Goal: Task Accomplishment & Management: Complete application form

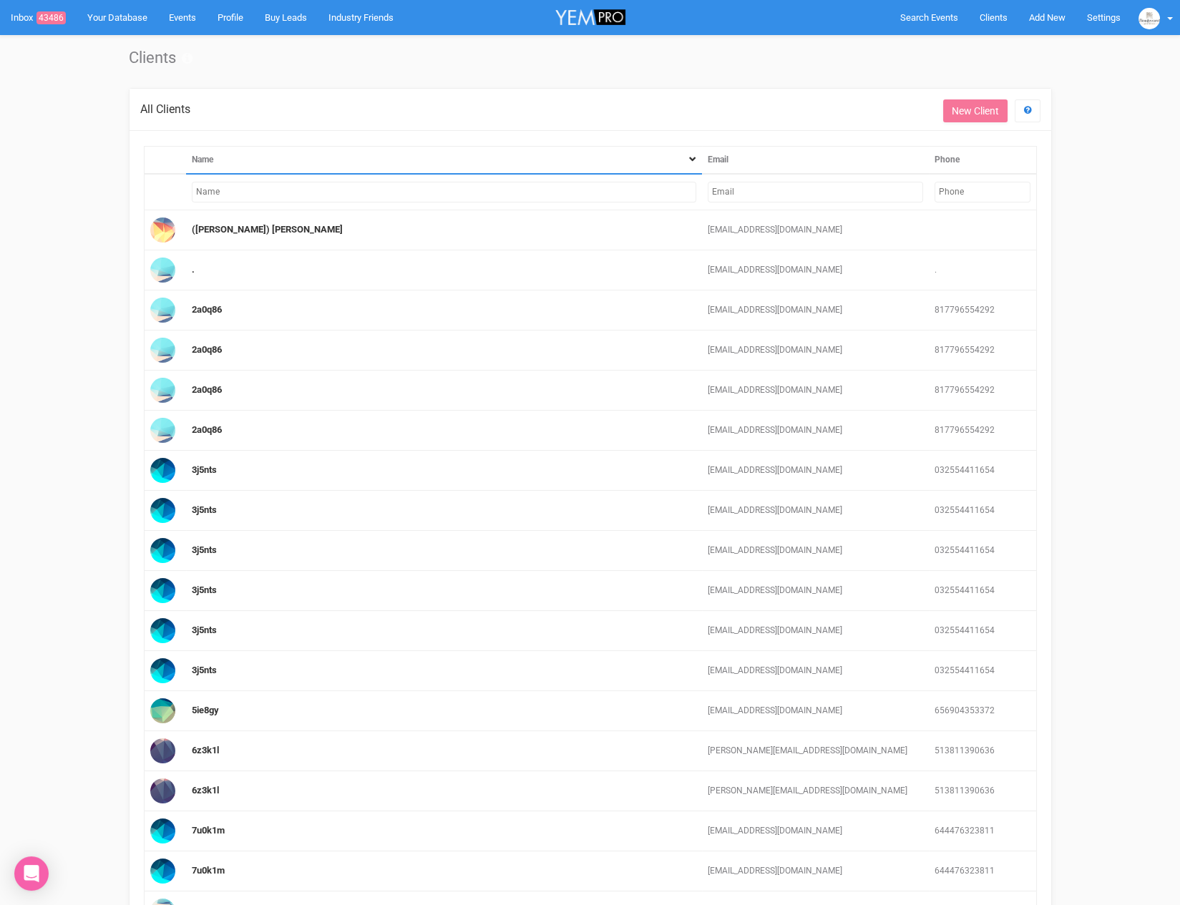
click at [440, 194] on input "text" at bounding box center [444, 192] width 504 height 21
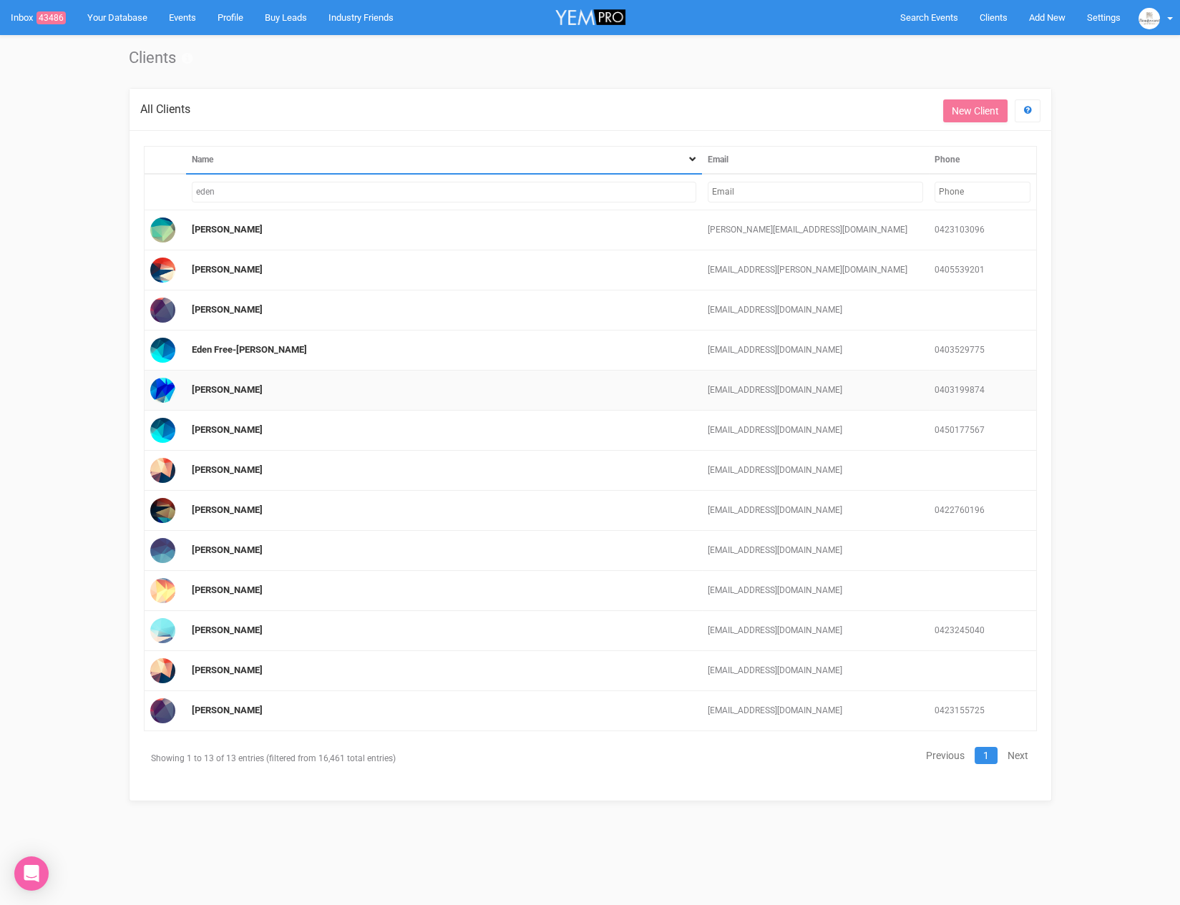
type input "eden"
click at [208, 380] on td "[PERSON_NAME]" at bounding box center [444, 391] width 516 height 40
click at [209, 386] on link "Eden Galo" at bounding box center [227, 389] width 71 height 11
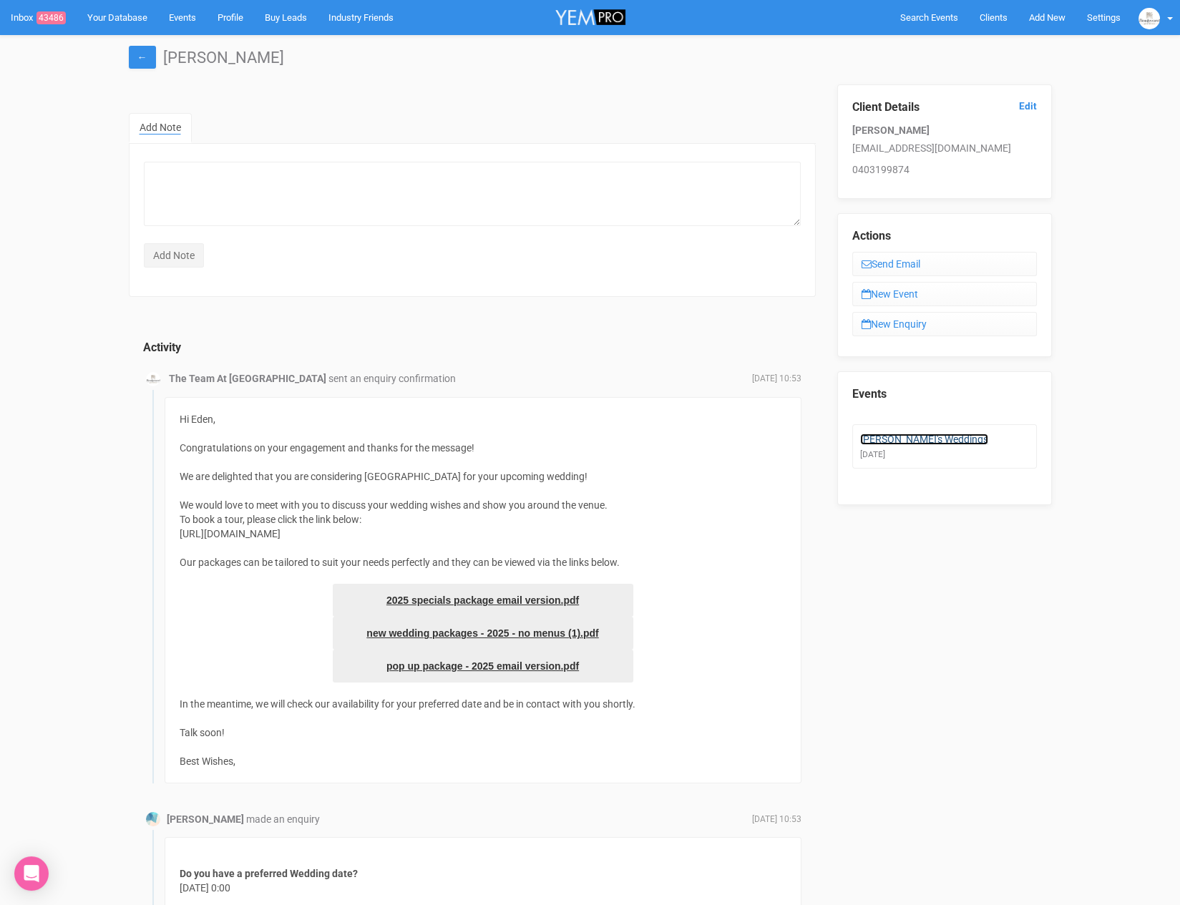
click at [913, 436] on link "Eden's Weddings" at bounding box center [924, 438] width 128 height 11
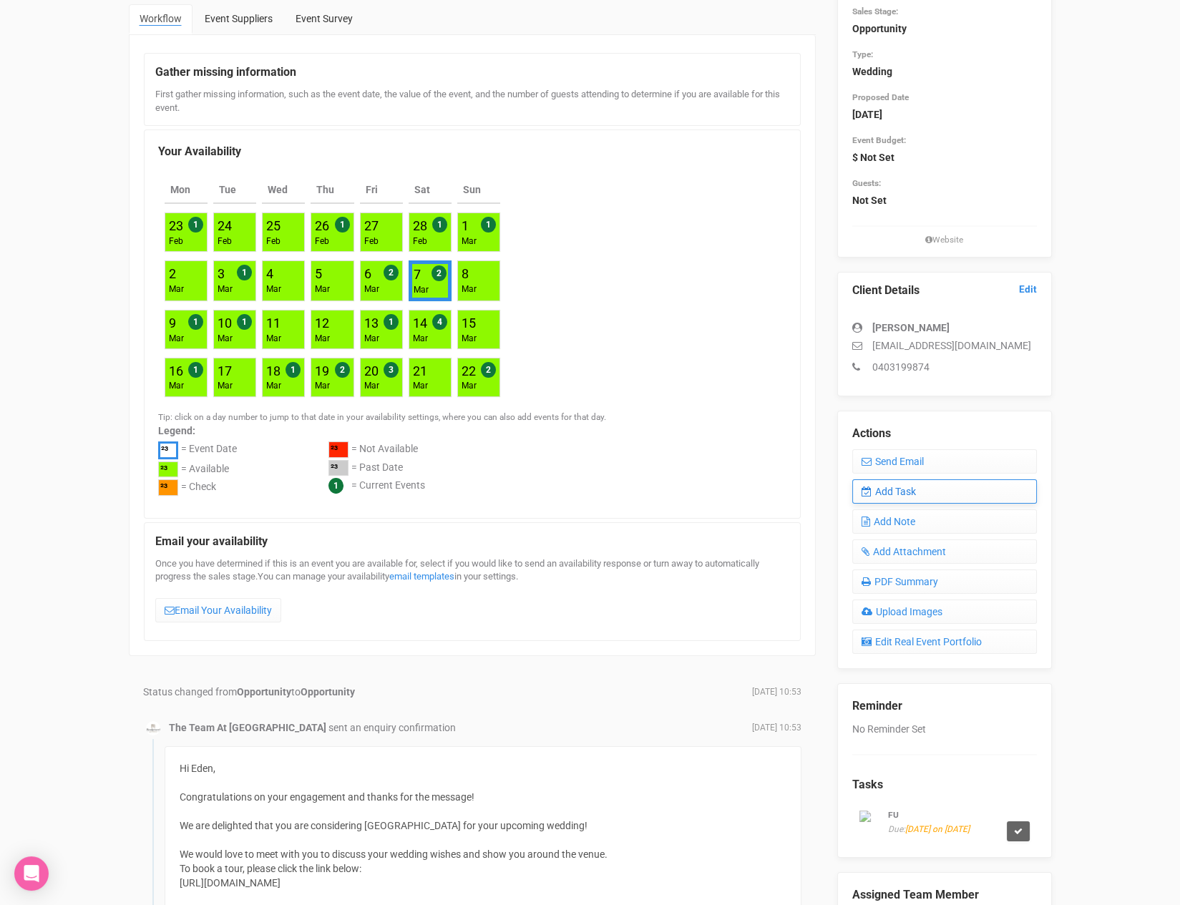
scroll to position [181, 0]
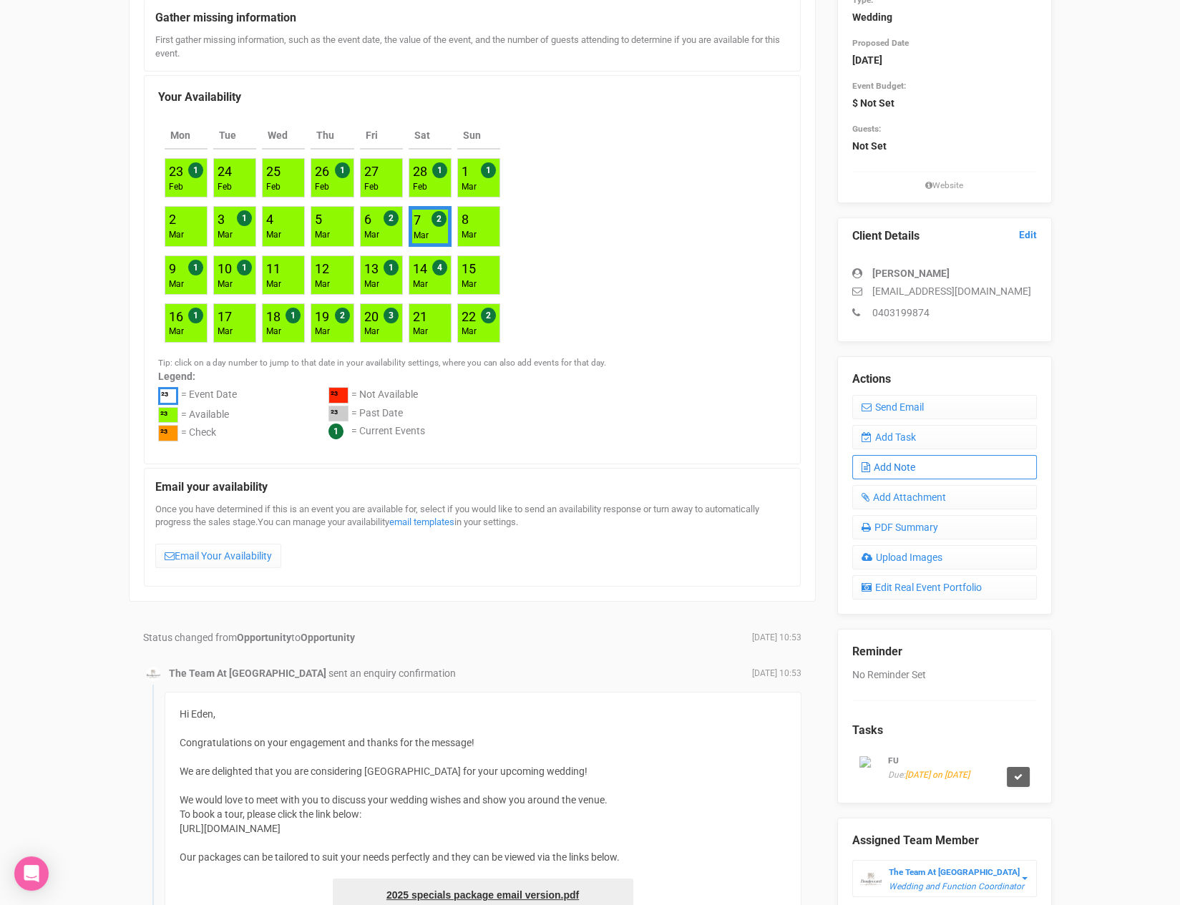
click at [901, 470] on link "Add Note" at bounding box center [944, 467] width 185 height 24
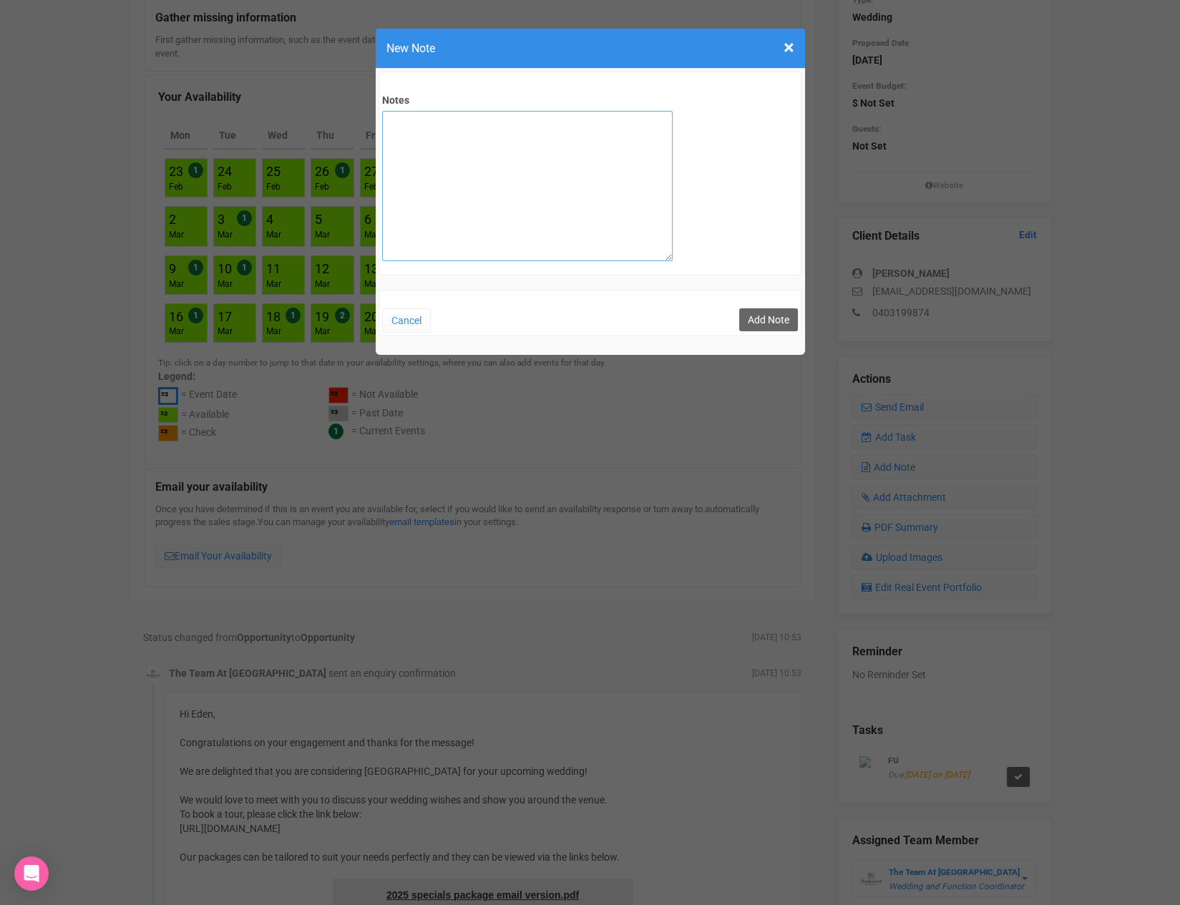
click at [479, 146] on textarea "Notes" at bounding box center [527, 186] width 290 height 150
type textarea "SITE 1/10"
click at [787, 326] on button "Add Note" at bounding box center [768, 319] width 59 height 23
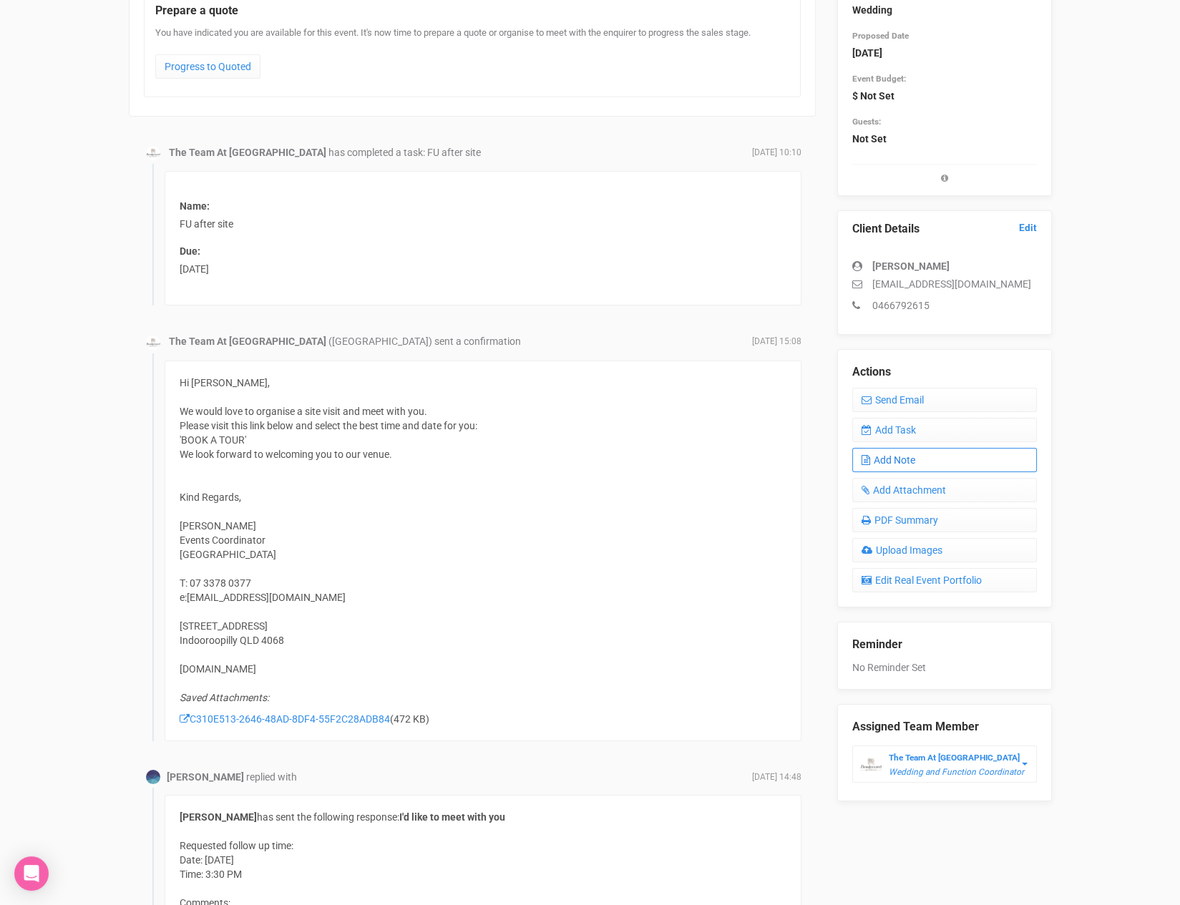
scroll to position [187, 0]
click at [891, 455] on link "Add Note" at bounding box center [944, 461] width 185 height 24
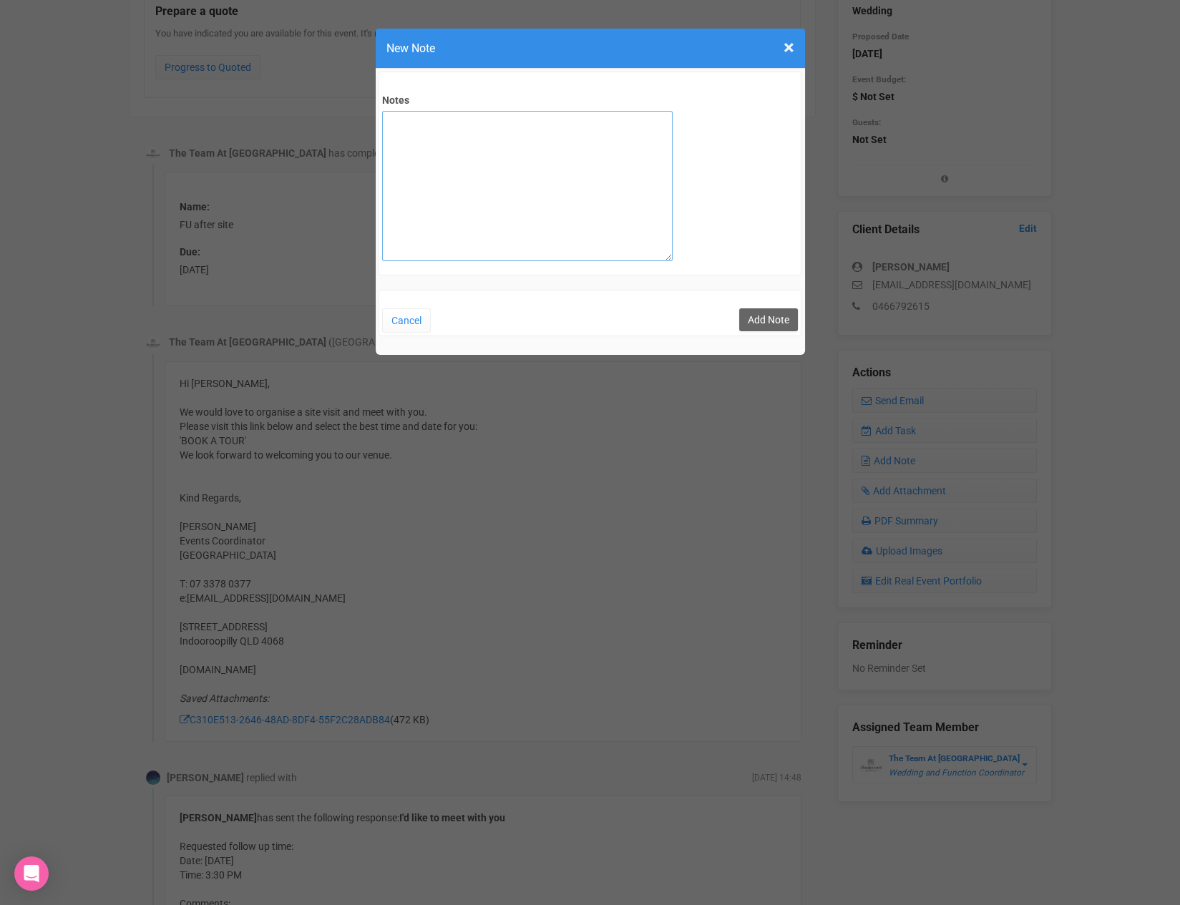
click at [577, 188] on textarea "Notes" at bounding box center [527, 186] width 290 height 150
type textarea "SITE 01.10"
click at [778, 315] on button "Add Note" at bounding box center [768, 319] width 59 height 23
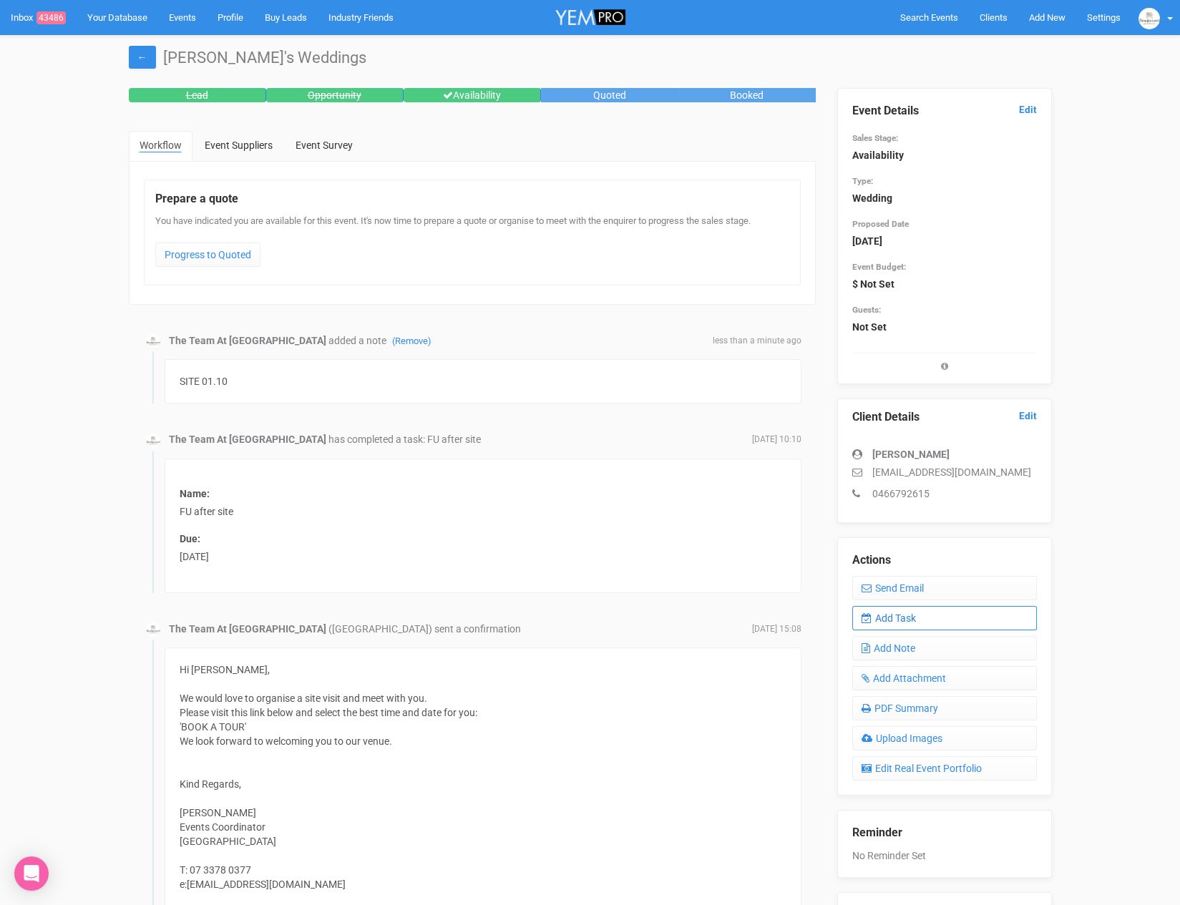
click at [903, 609] on link "Add Task" at bounding box center [944, 618] width 185 height 24
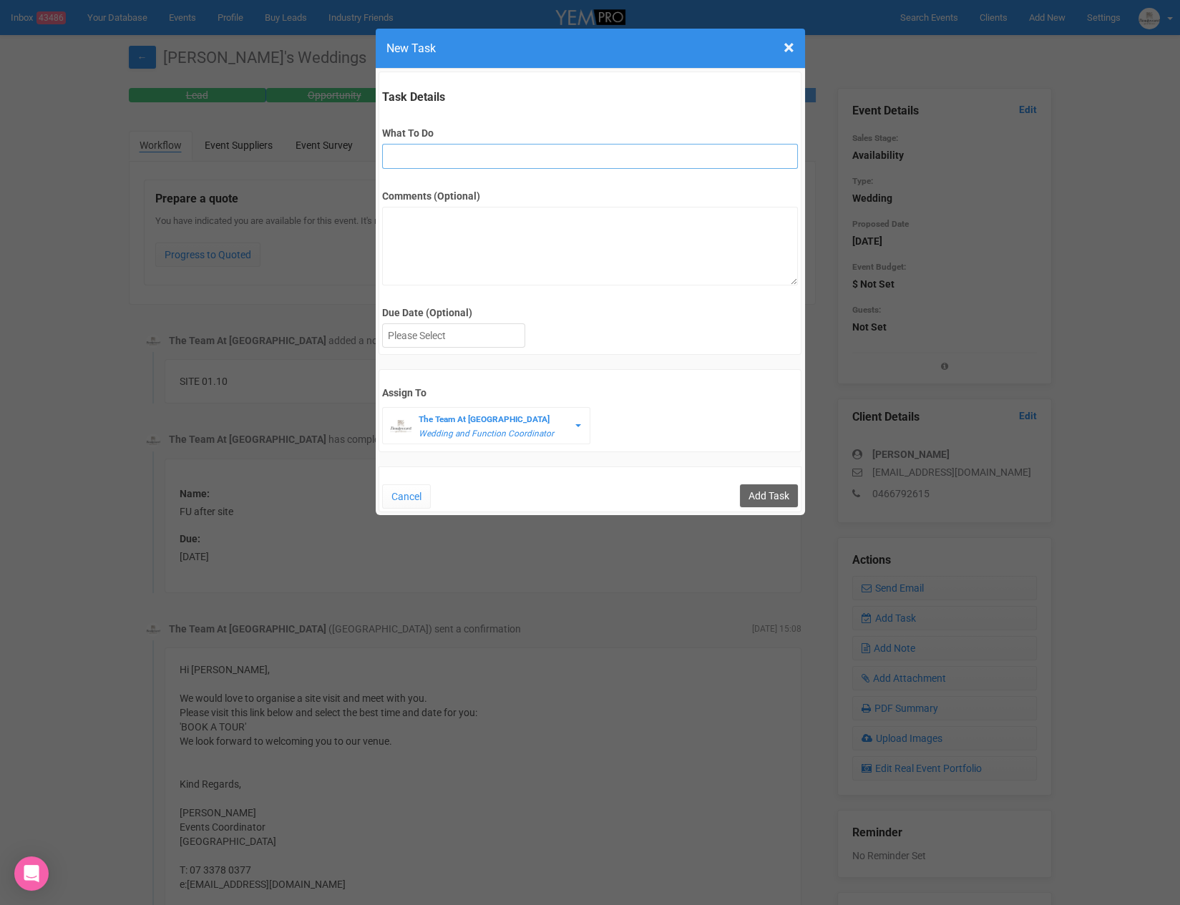
click at [453, 159] on input "What To Do" at bounding box center [590, 156] width 416 height 25
type input "FU after site"
click at [482, 335] on div at bounding box center [454, 336] width 142 height 24
click at [768, 496] on input "Add Task" at bounding box center [769, 495] width 58 height 23
type input "Save"
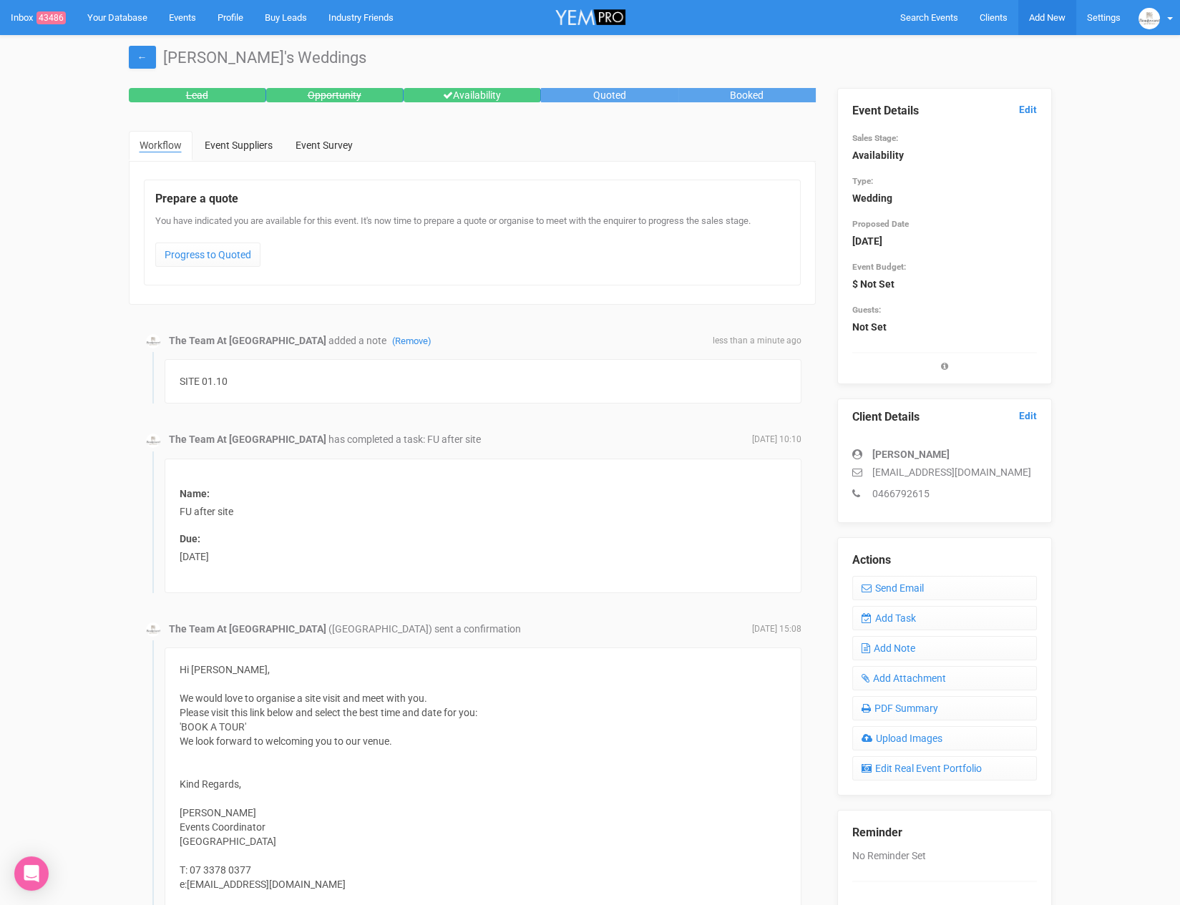
scroll to position [1, 0]
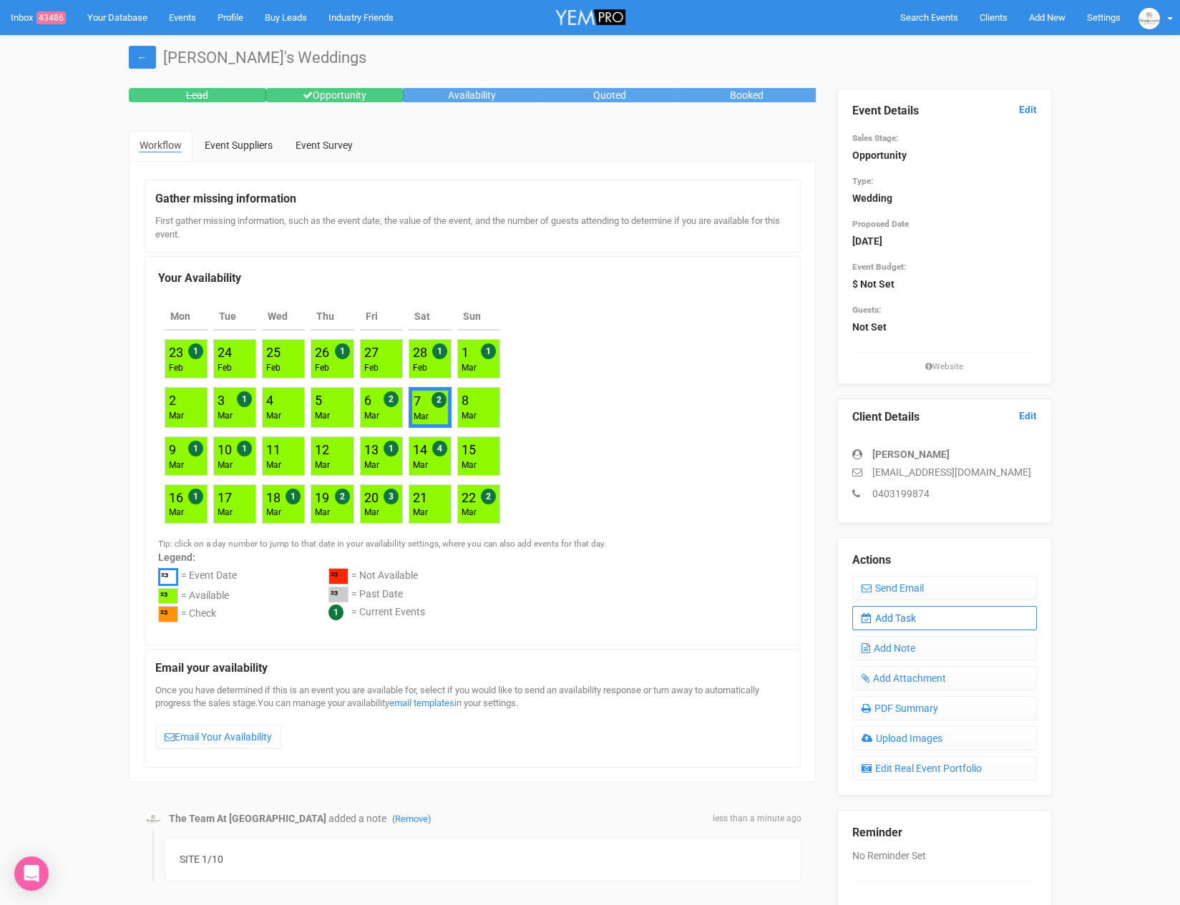
click at [916, 619] on link "Add Task" at bounding box center [944, 618] width 185 height 24
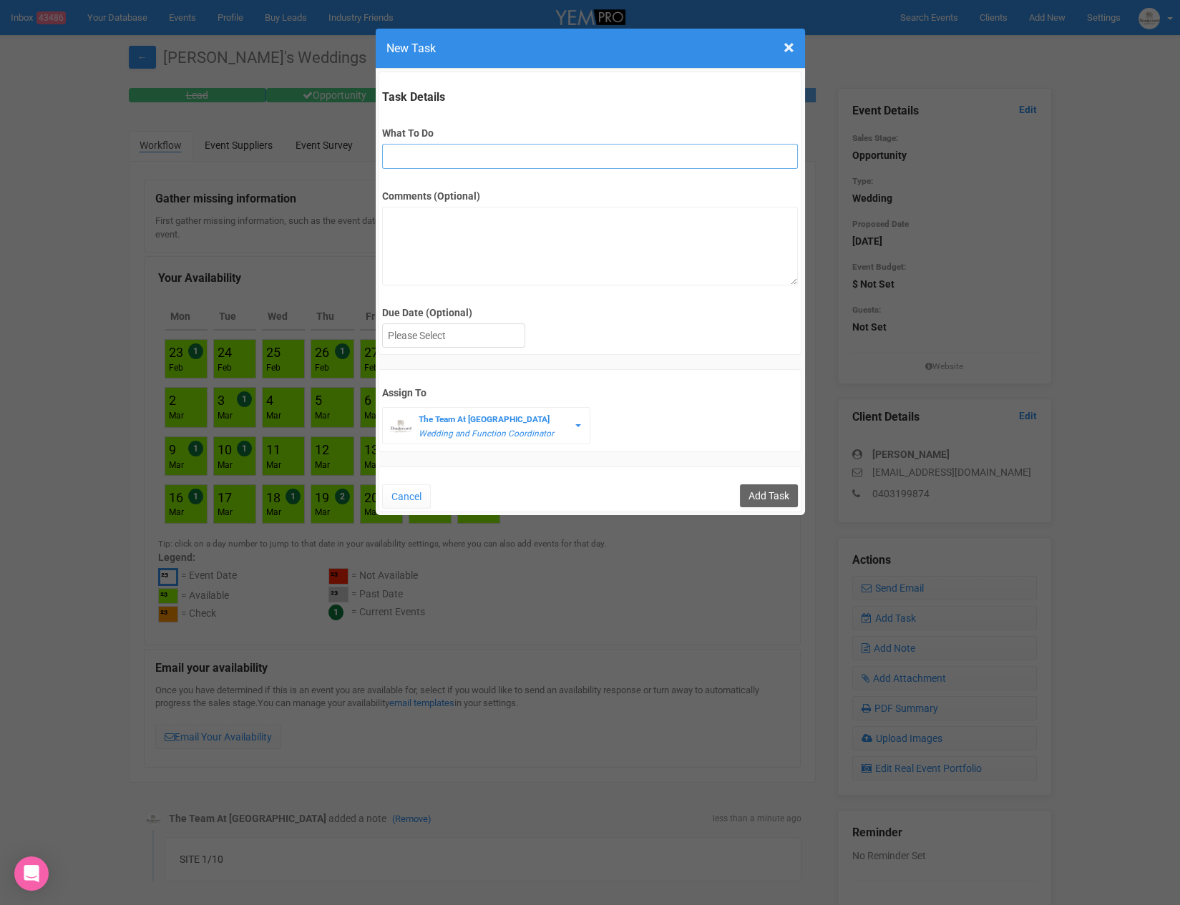
click at [481, 151] on input "What To Do" at bounding box center [590, 156] width 416 height 25
type input "FU after site"
click at [458, 335] on div at bounding box center [454, 336] width 142 height 24
click at [771, 488] on input "Add Task" at bounding box center [769, 495] width 58 height 23
type input "Save"
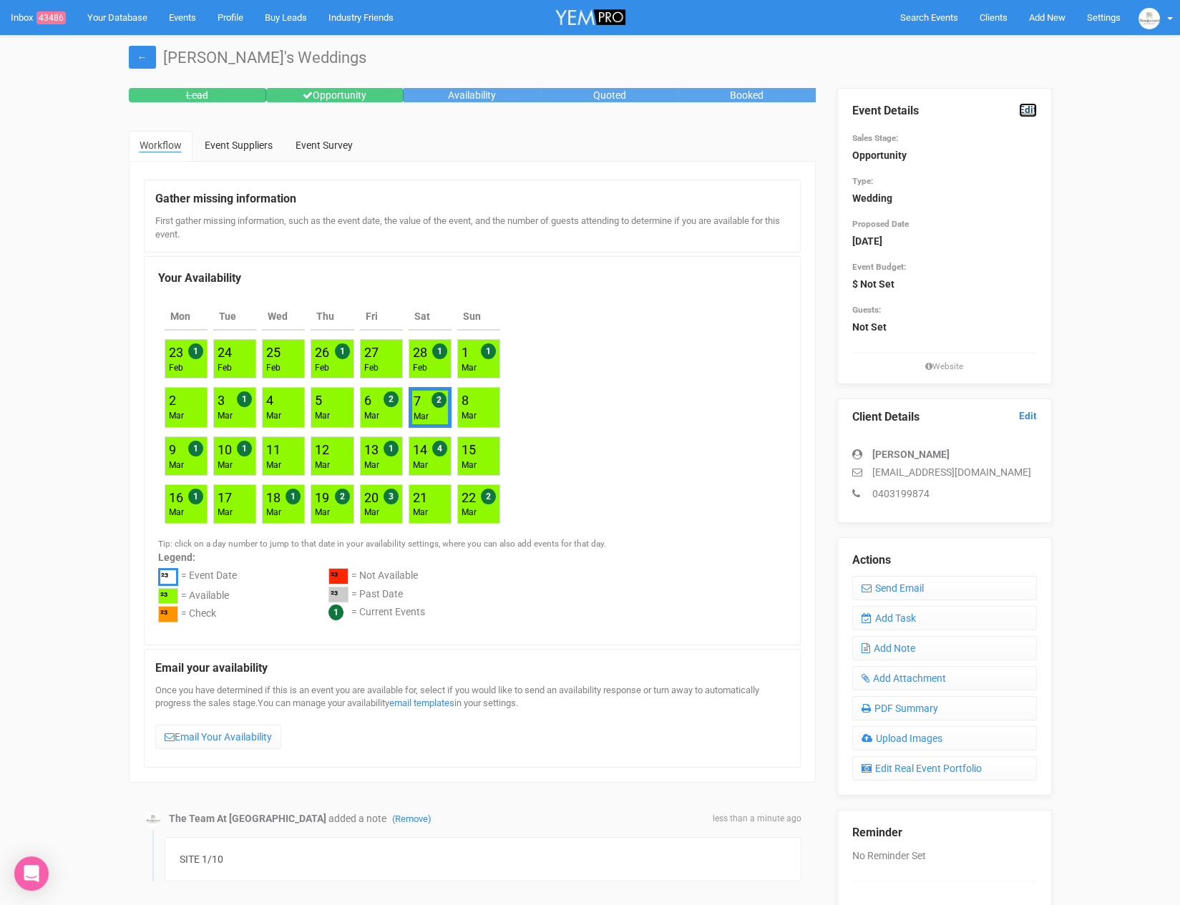
click at [1027, 107] on link "Edit" at bounding box center [1028, 110] width 18 height 14
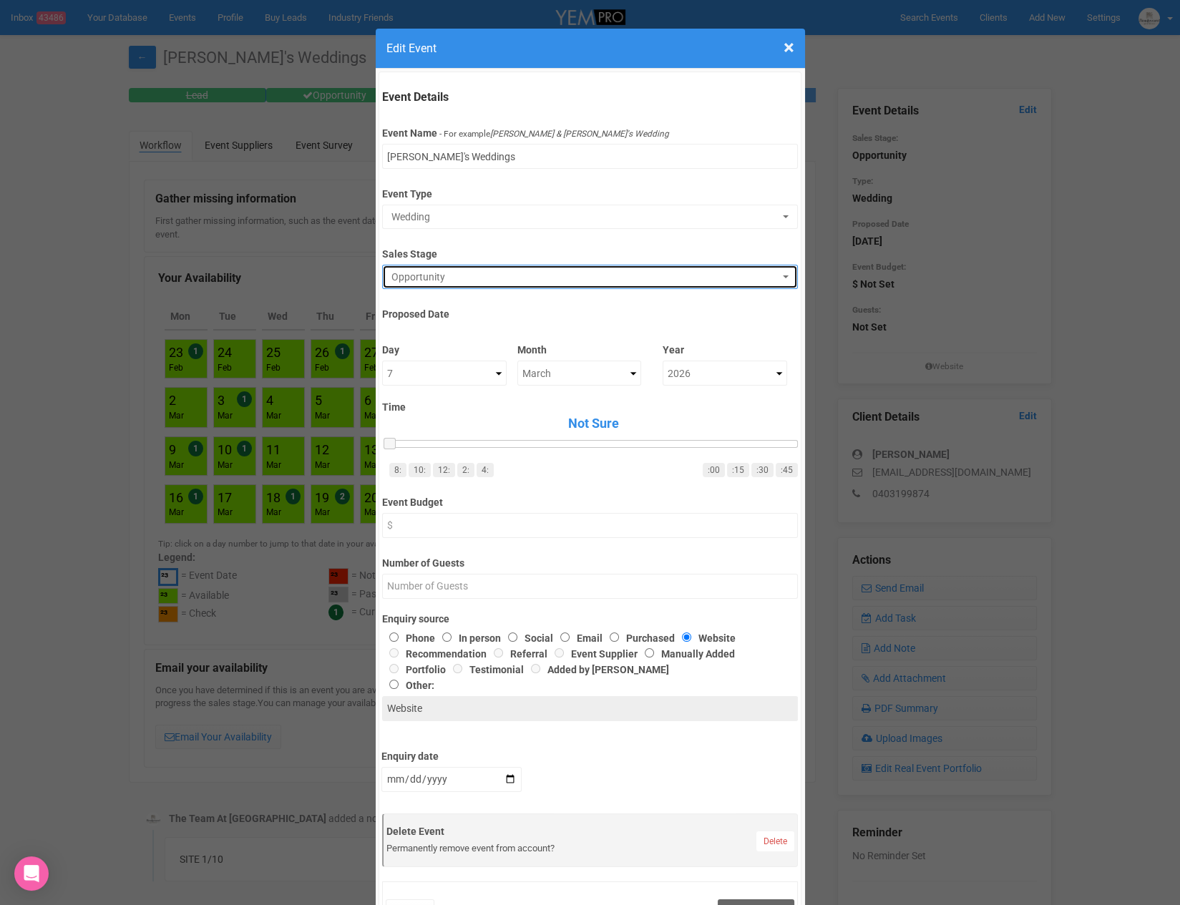
click at [464, 279] on span "Opportunity" at bounding box center [585, 277] width 388 height 14
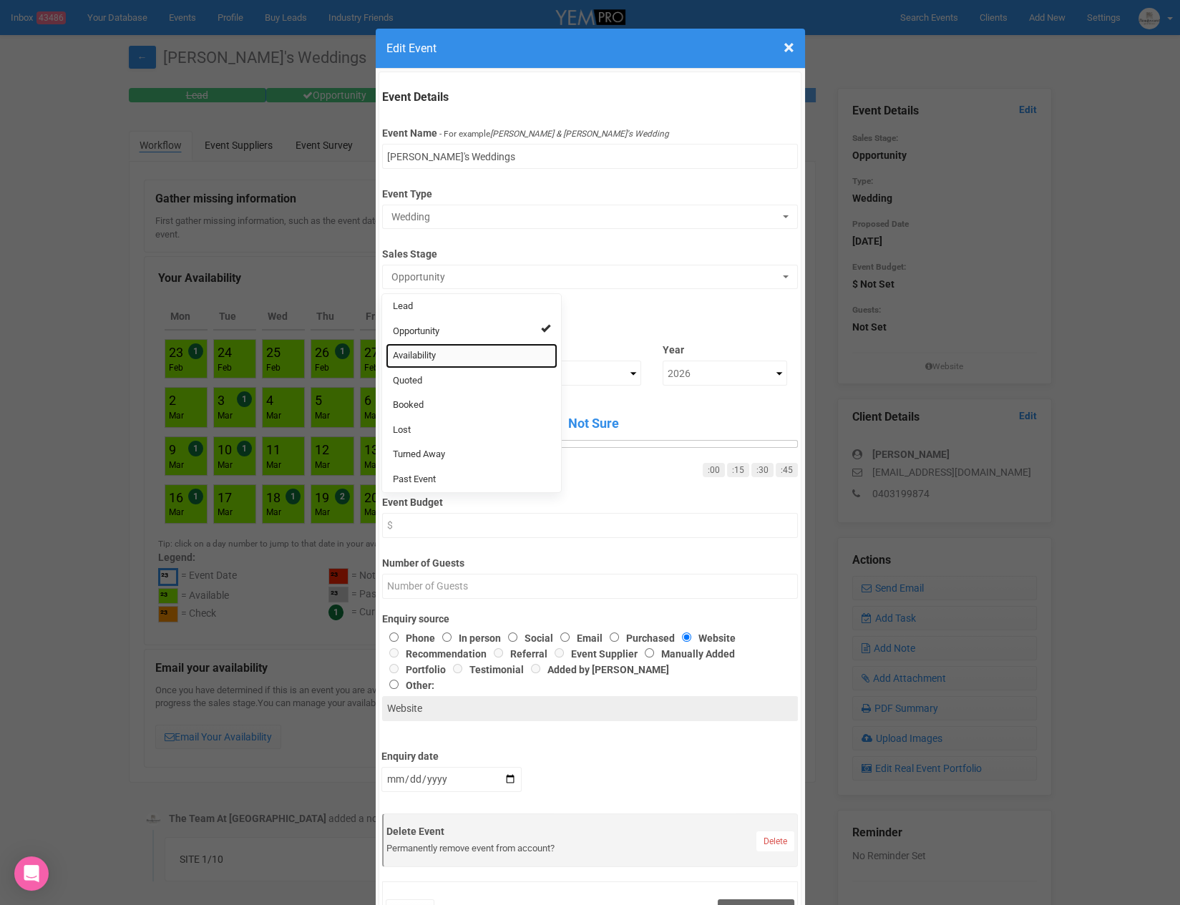
click at [428, 346] on link "Availability" at bounding box center [472, 355] width 172 height 25
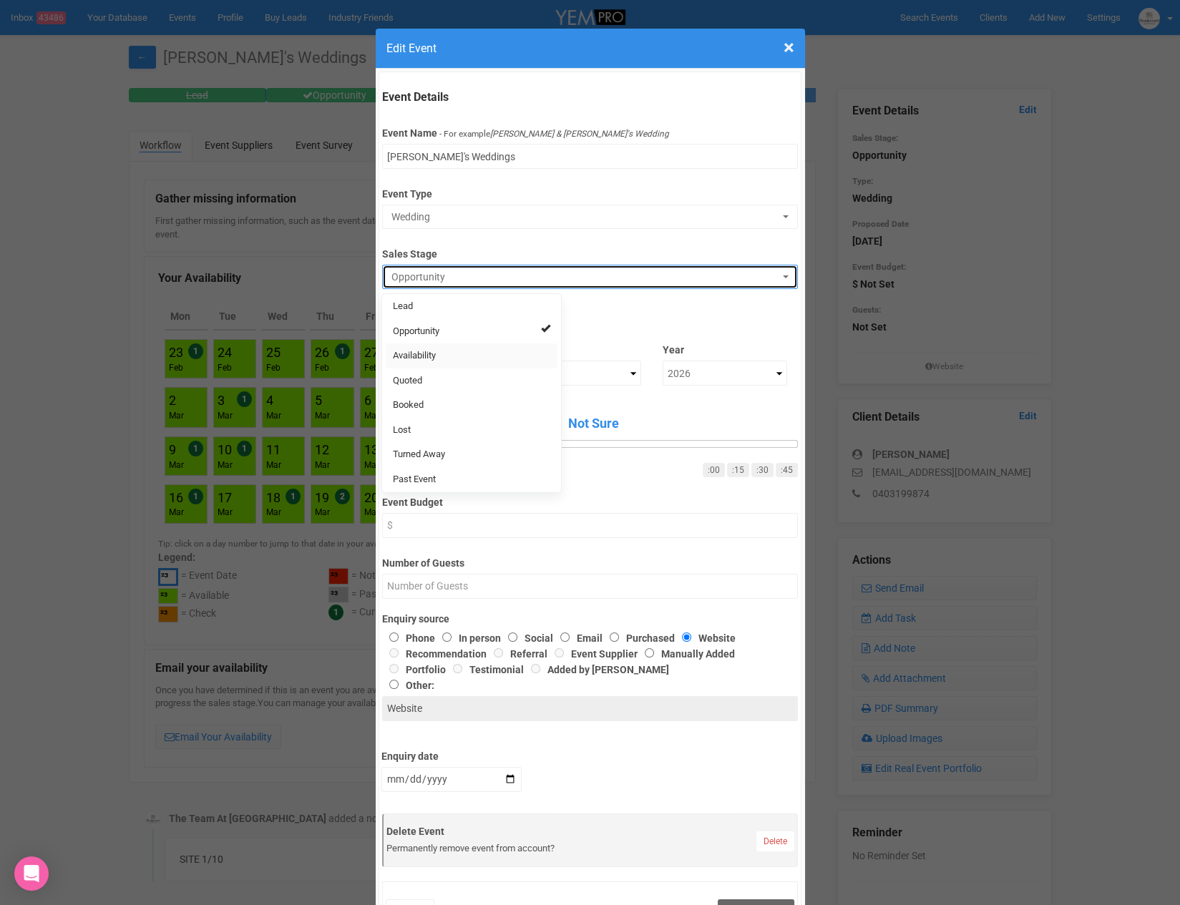
select select "8"
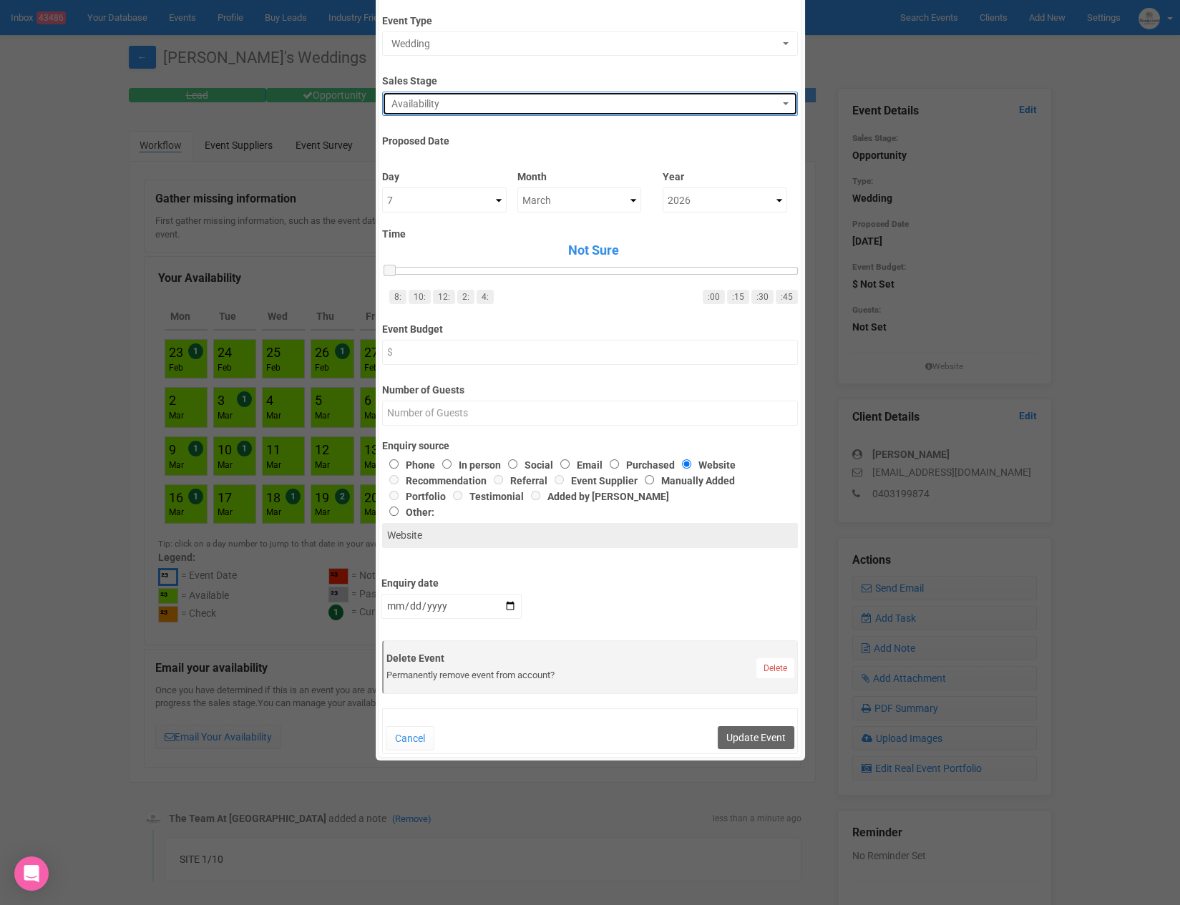
scroll to position [180, 0]
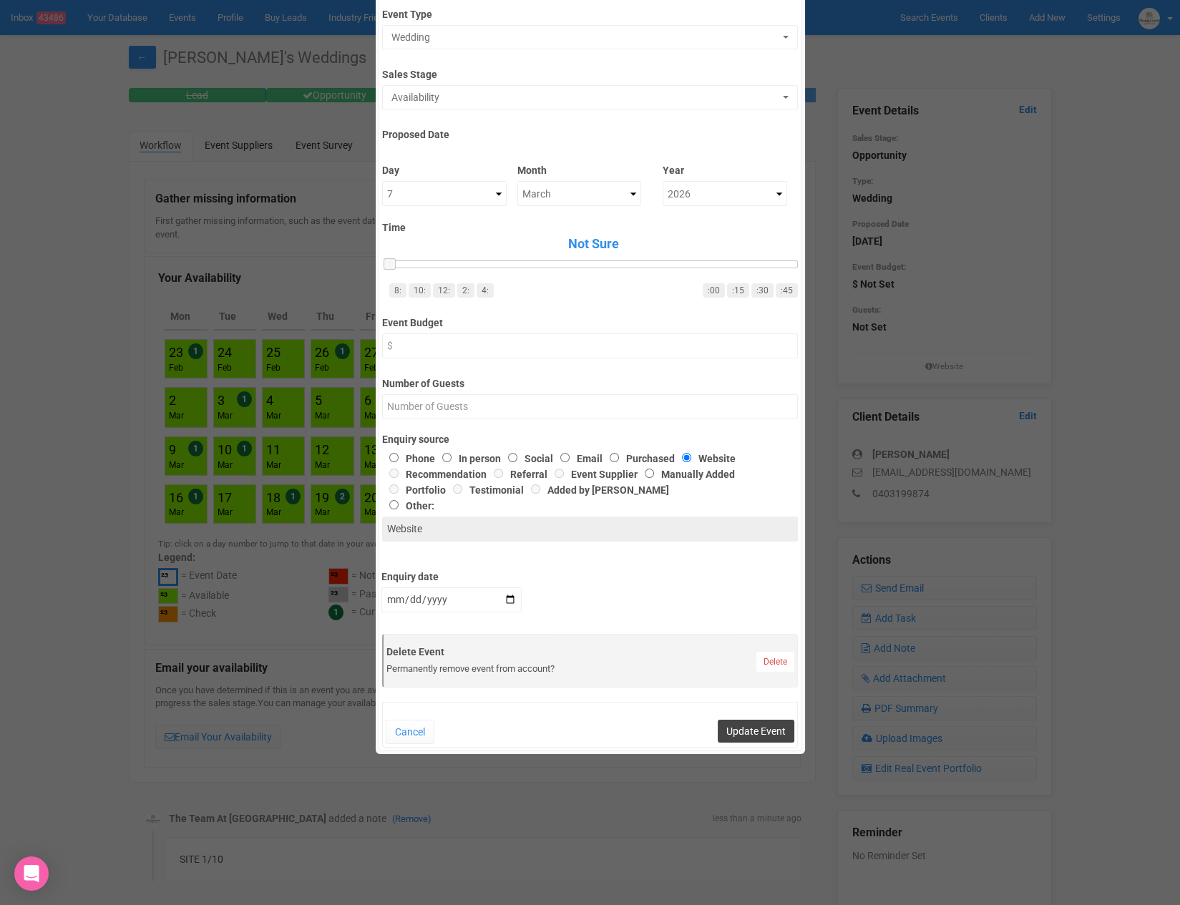
click at [748, 734] on button "Update Event" at bounding box center [755, 731] width 77 height 23
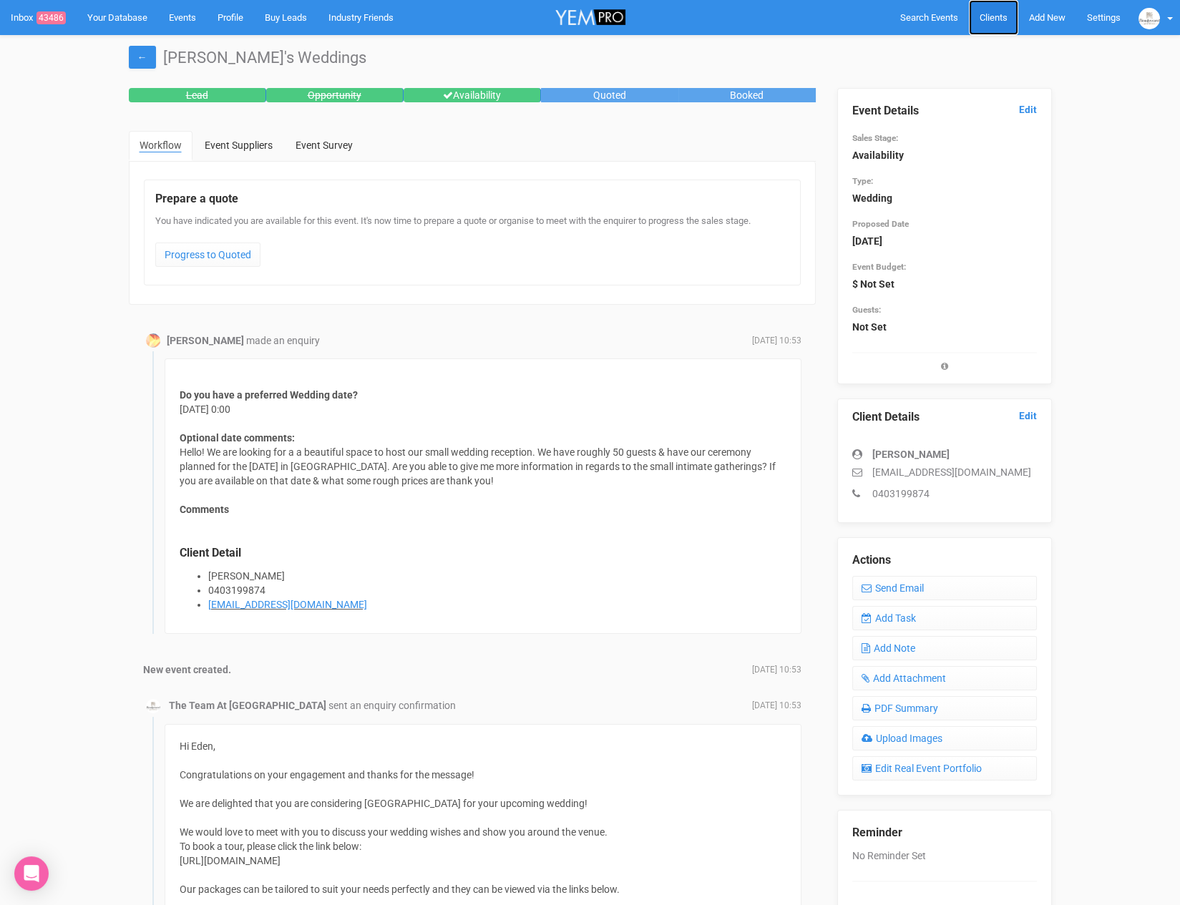
click at [1000, 21] on span "Clients" at bounding box center [993, 17] width 28 height 11
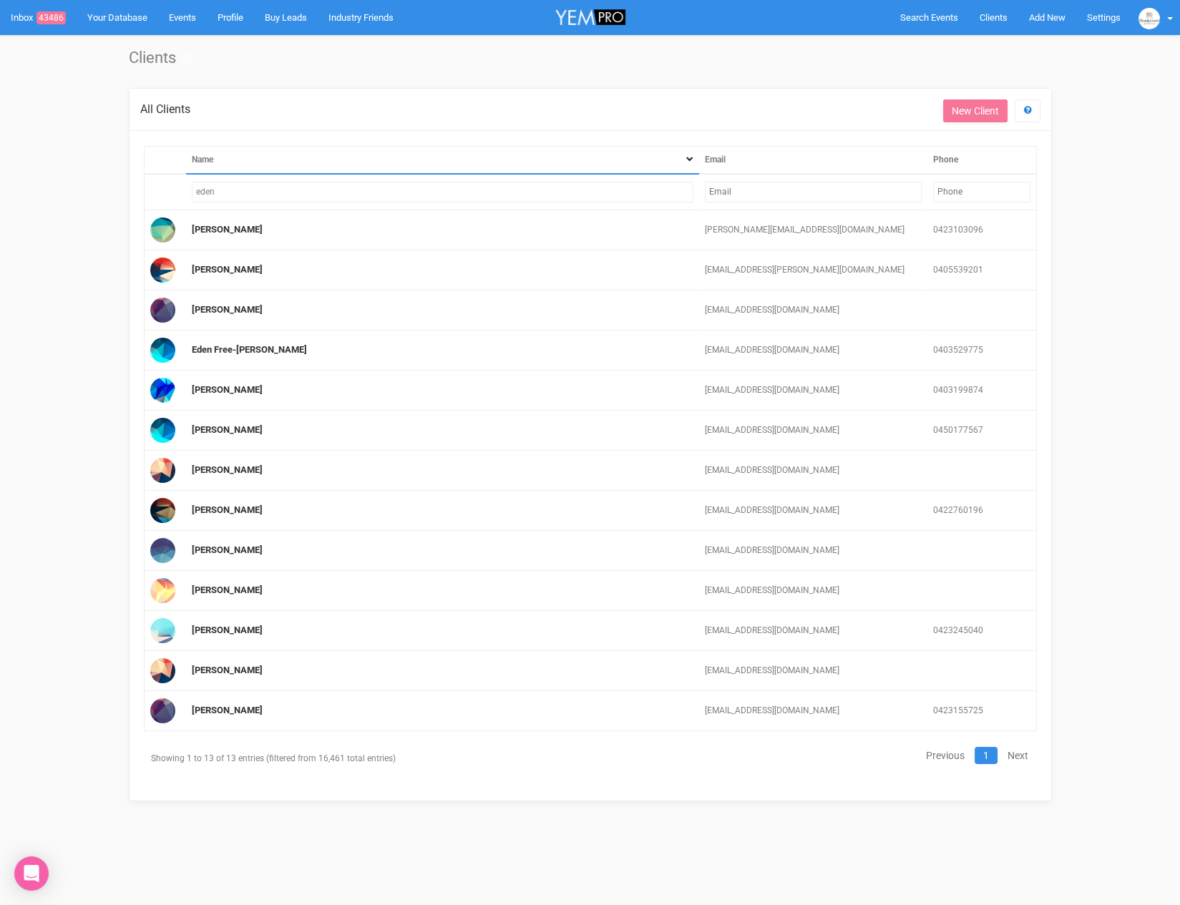
click at [332, 191] on input "eden" at bounding box center [442, 192] width 501 height 21
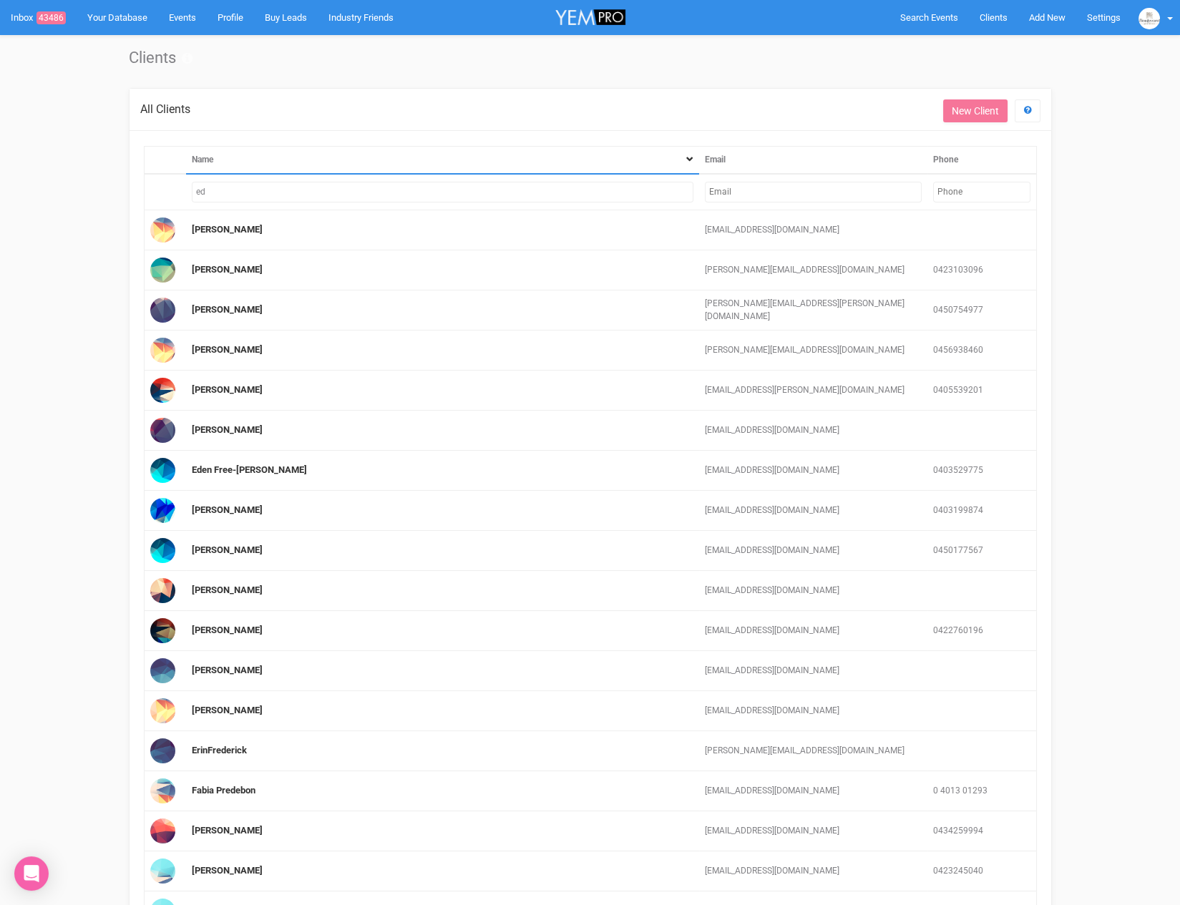
type input "e"
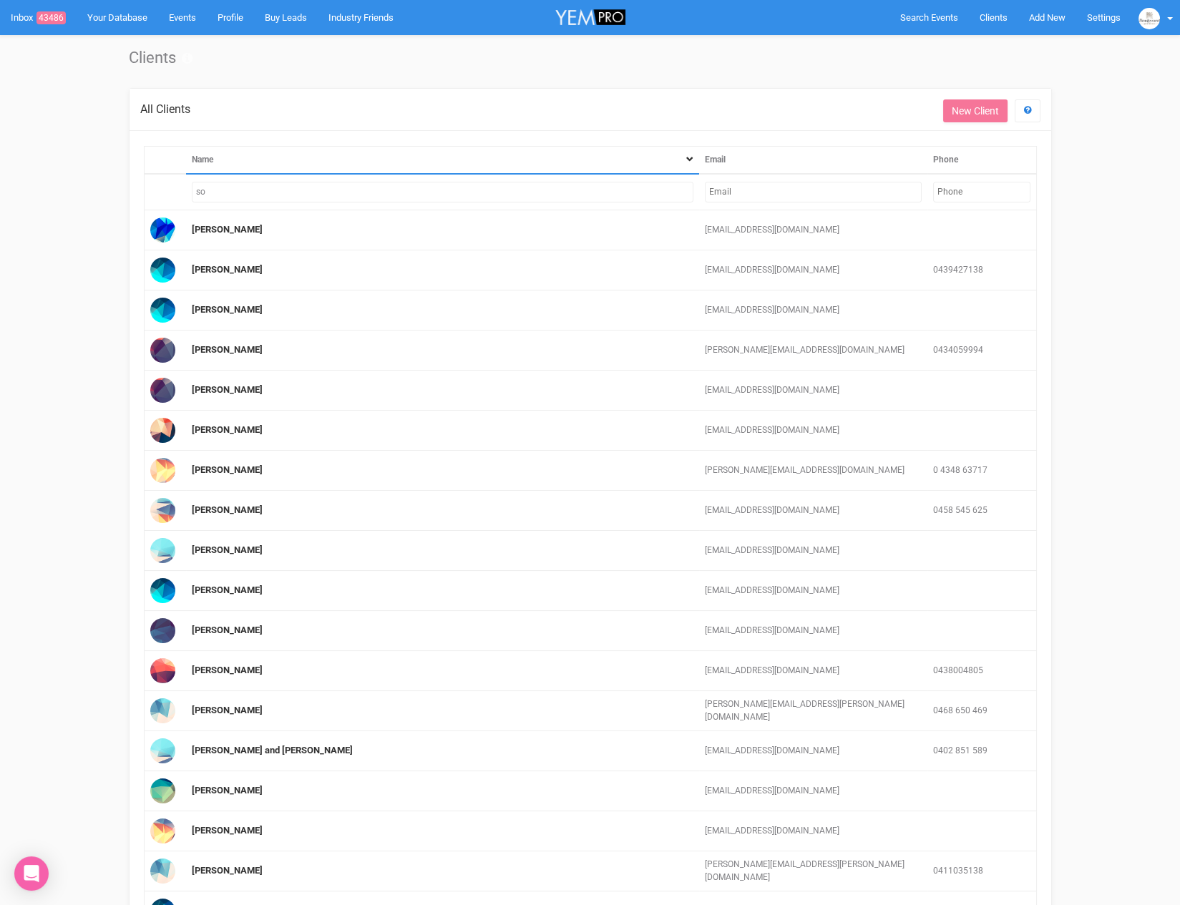
type input "s"
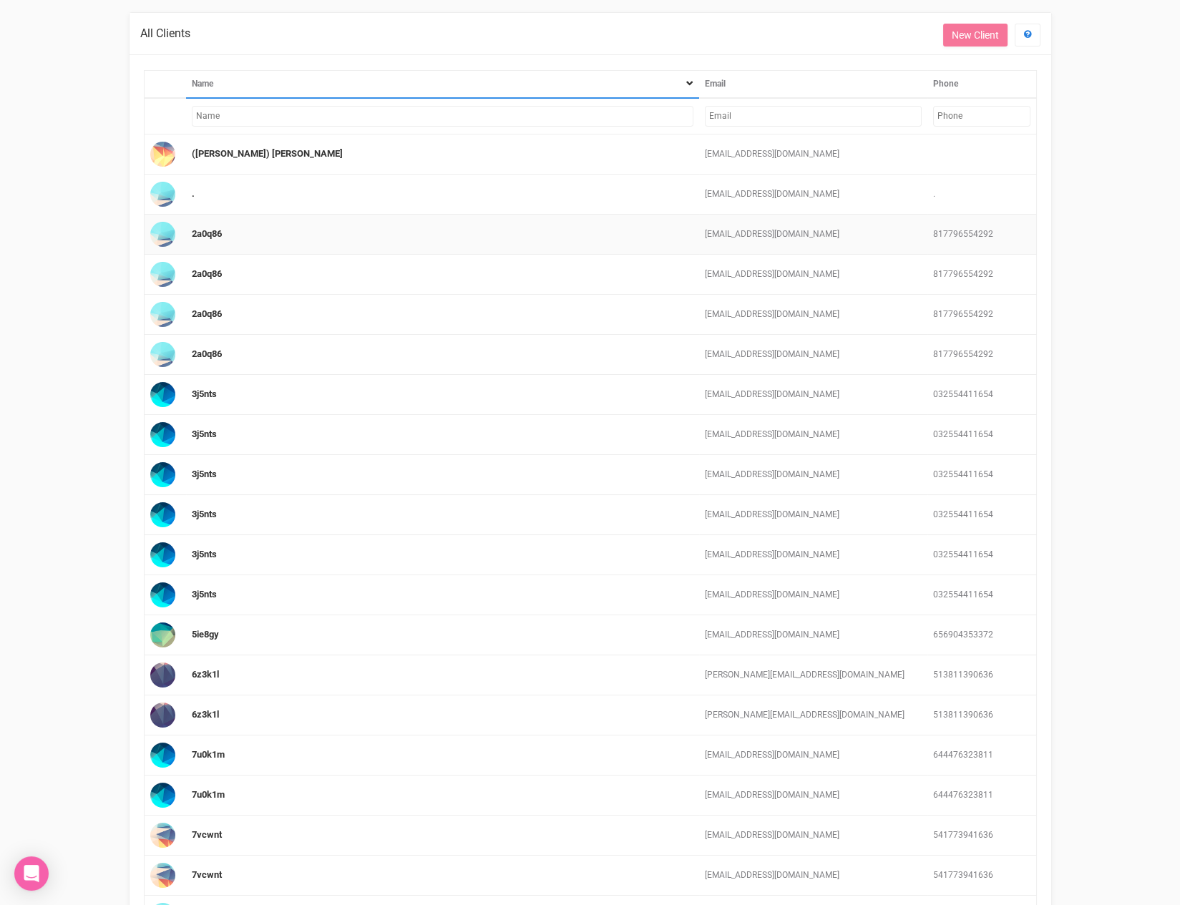
scroll to position [126, 0]
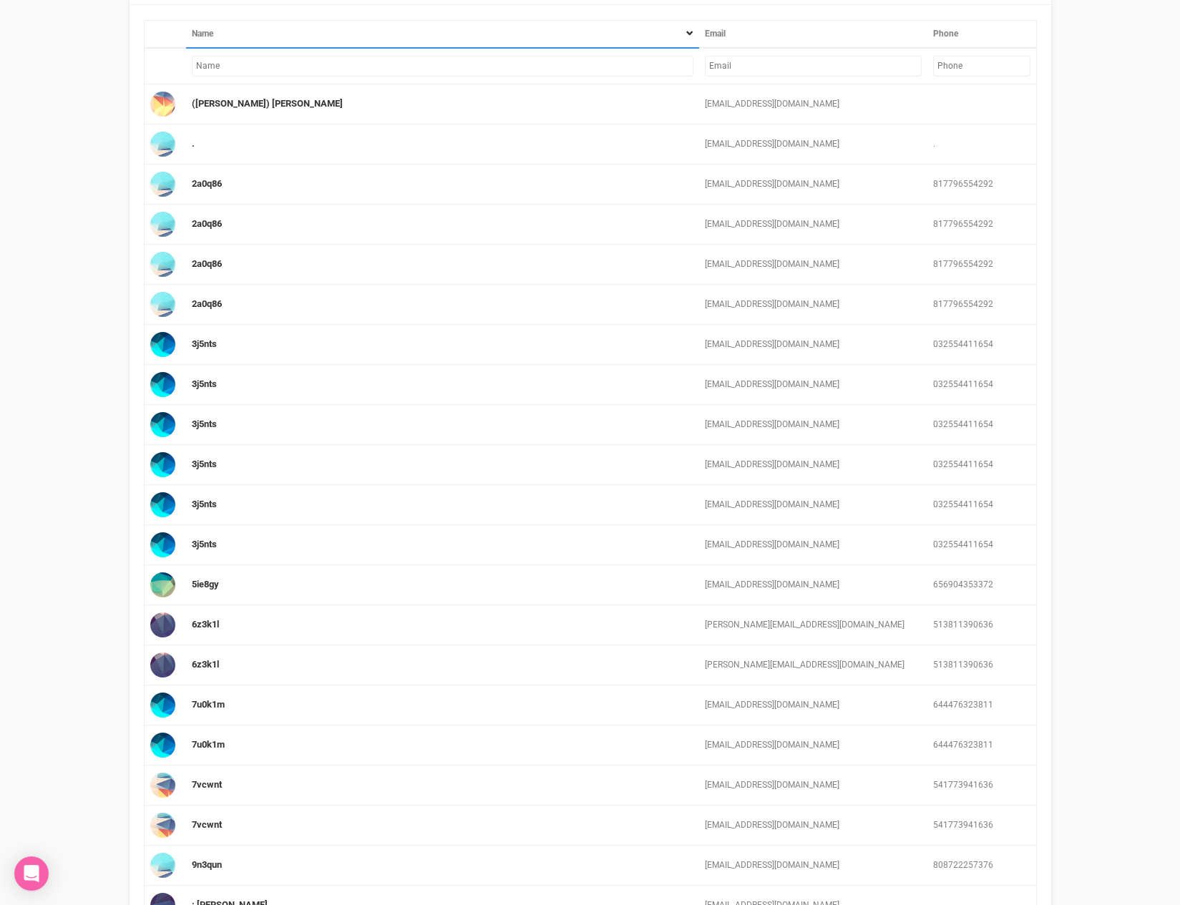
click at [769, 62] on input "text" at bounding box center [813, 66] width 217 height 21
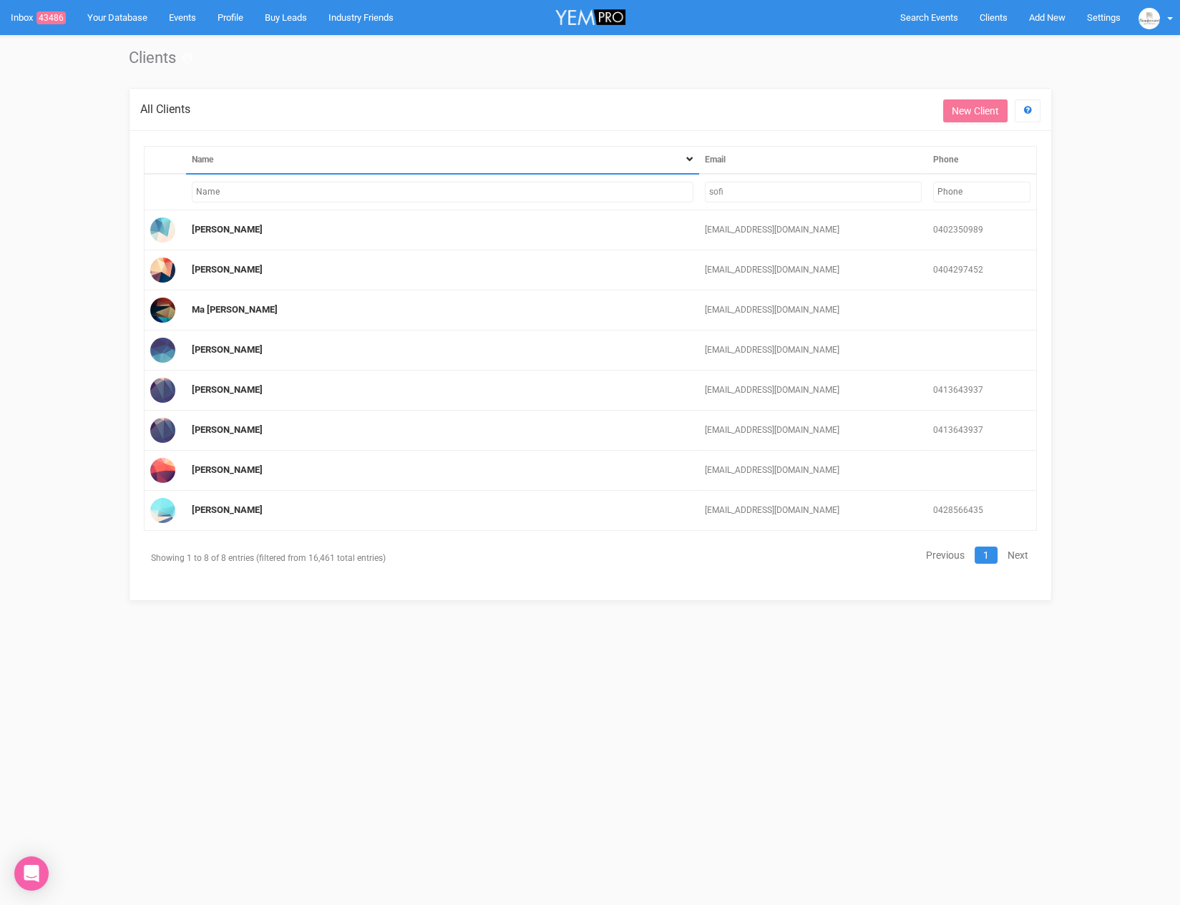
type input "sofia"
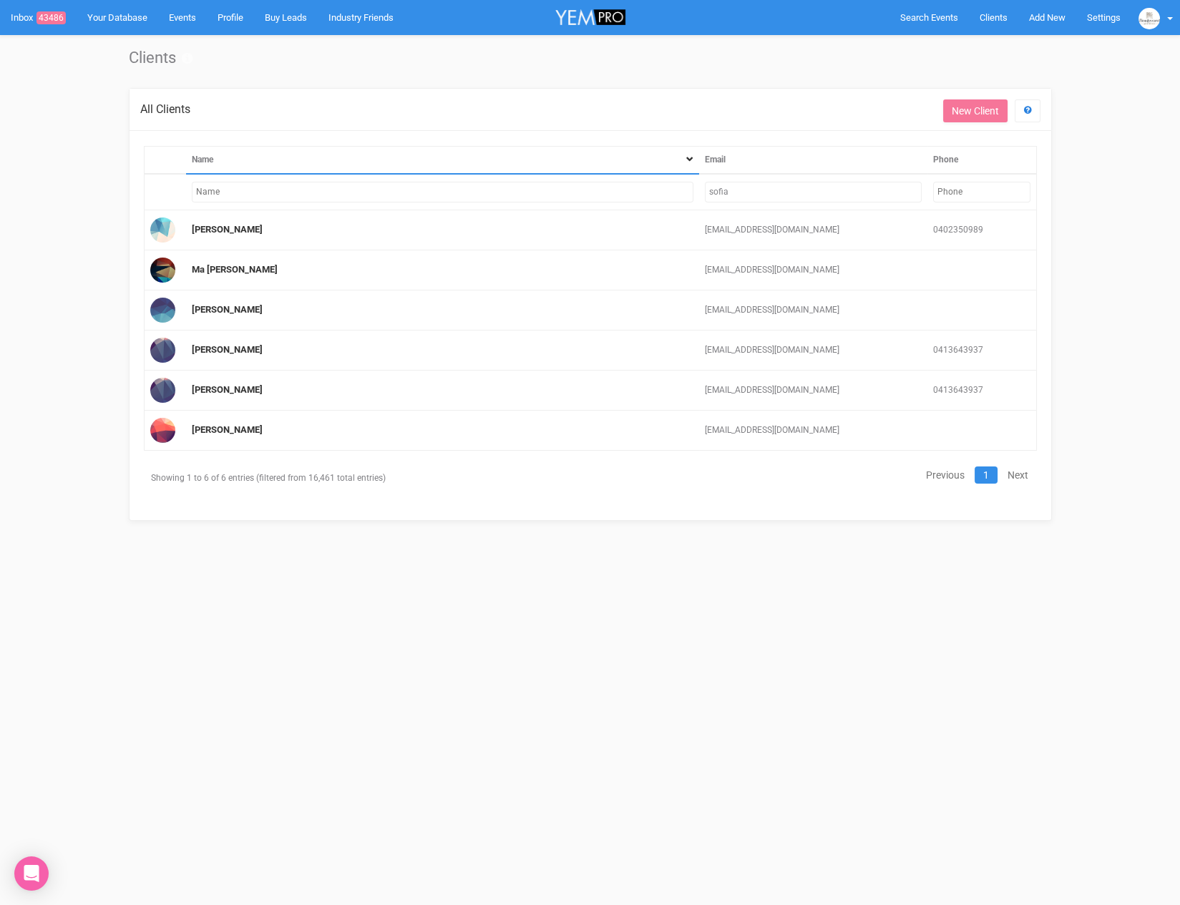
drag, startPoint x: 750, startPoint y: 185, endPoint x: 682, endPoint y: 183, distance: 68.0
click at [682, 183] on tr "sofia" at bounding box center [590, 192] width 892 height 36
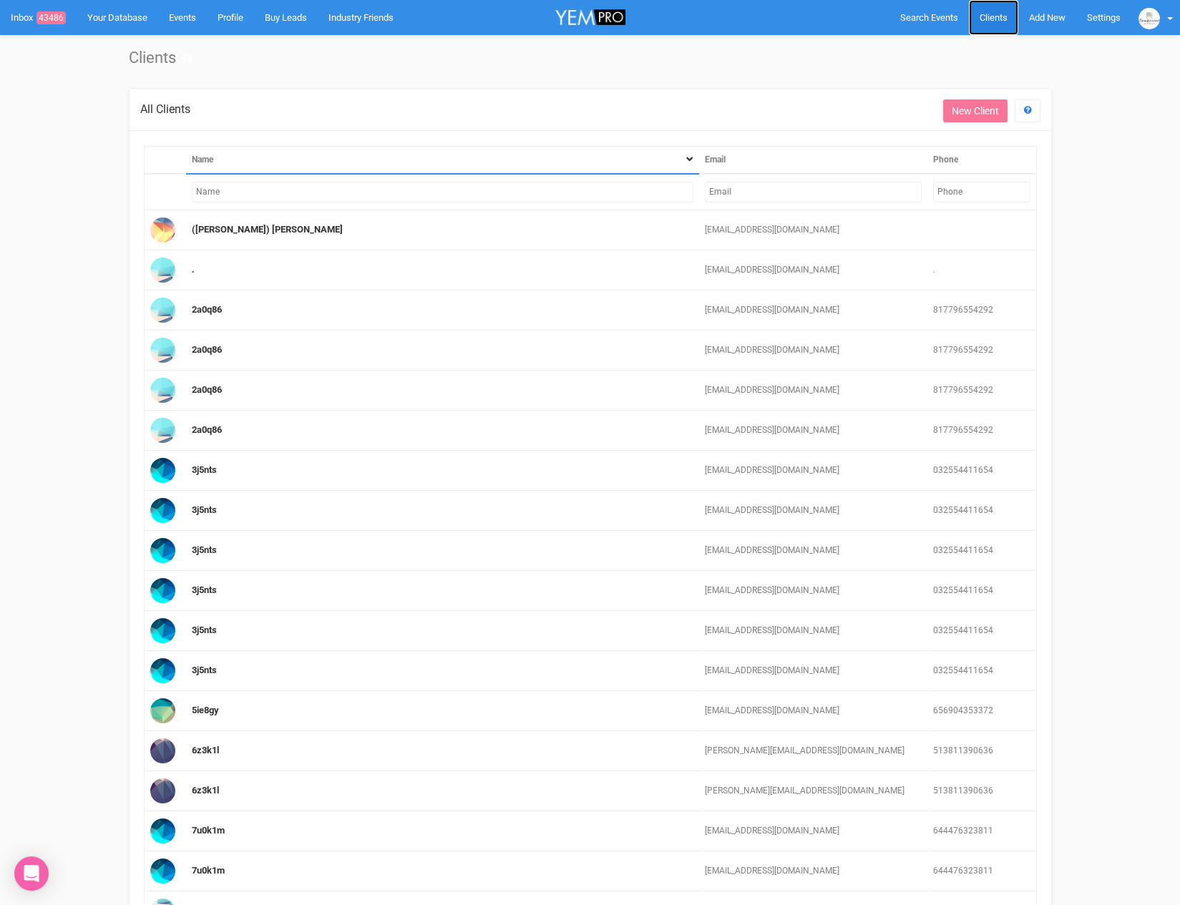
click at [991, 20] on span "Clients" at bounding box center [993, 17] width 28 height 11
click at [1043, 22] on link "Add New" at bounding box center [1047, 17] width 58 height 35
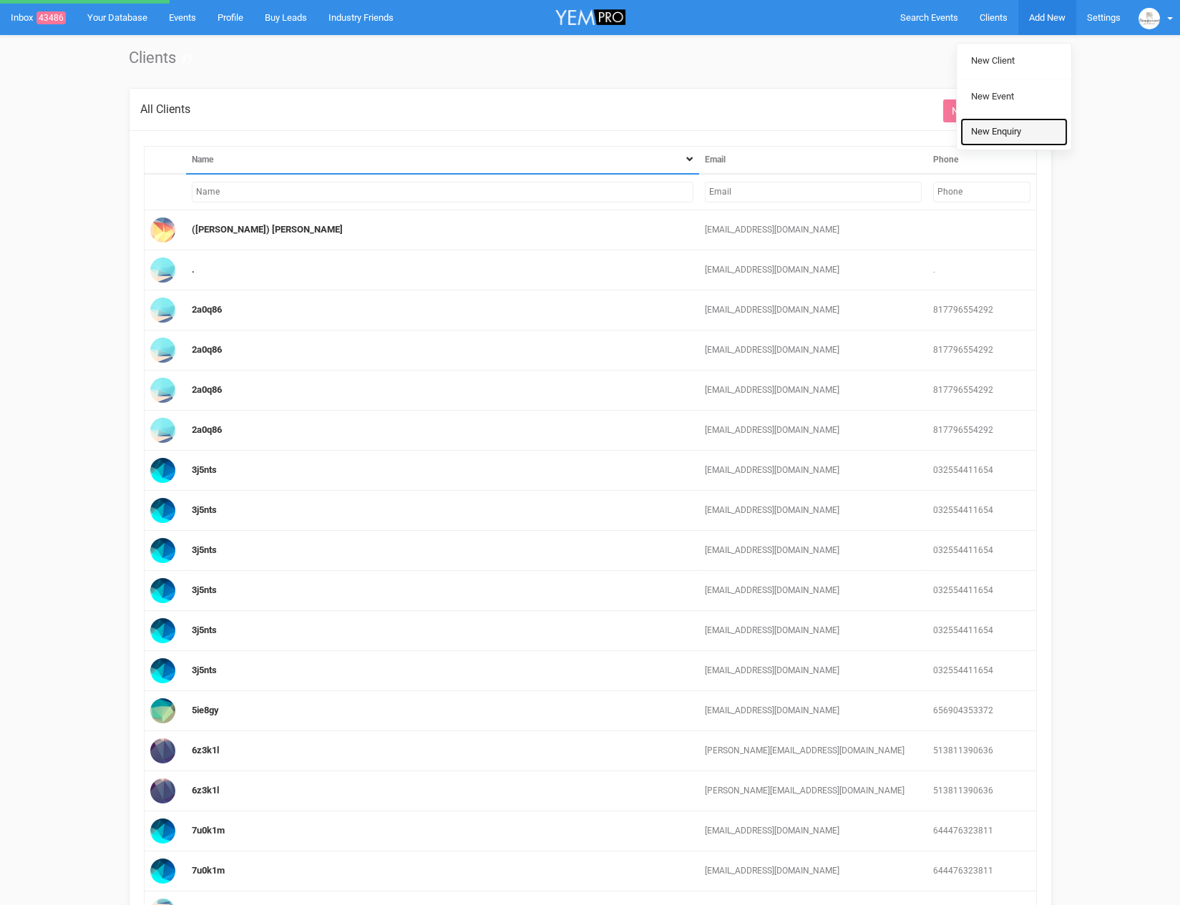
click at [1009, 134] on link "New Enquiry" at bounding box center [1013, 132] width 107 height 28
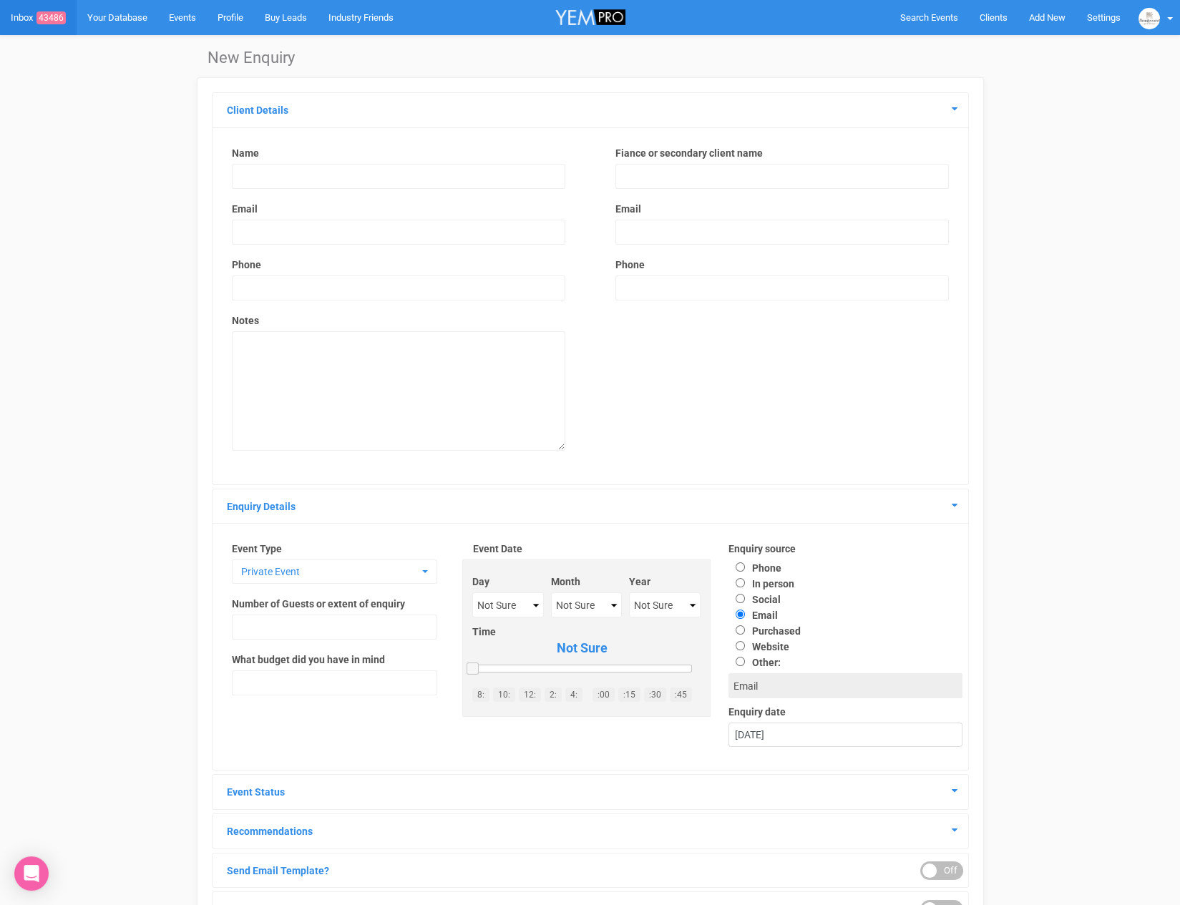
click at [267, 182] on input "text" at bounding box center [398, 176] width 333 height 25
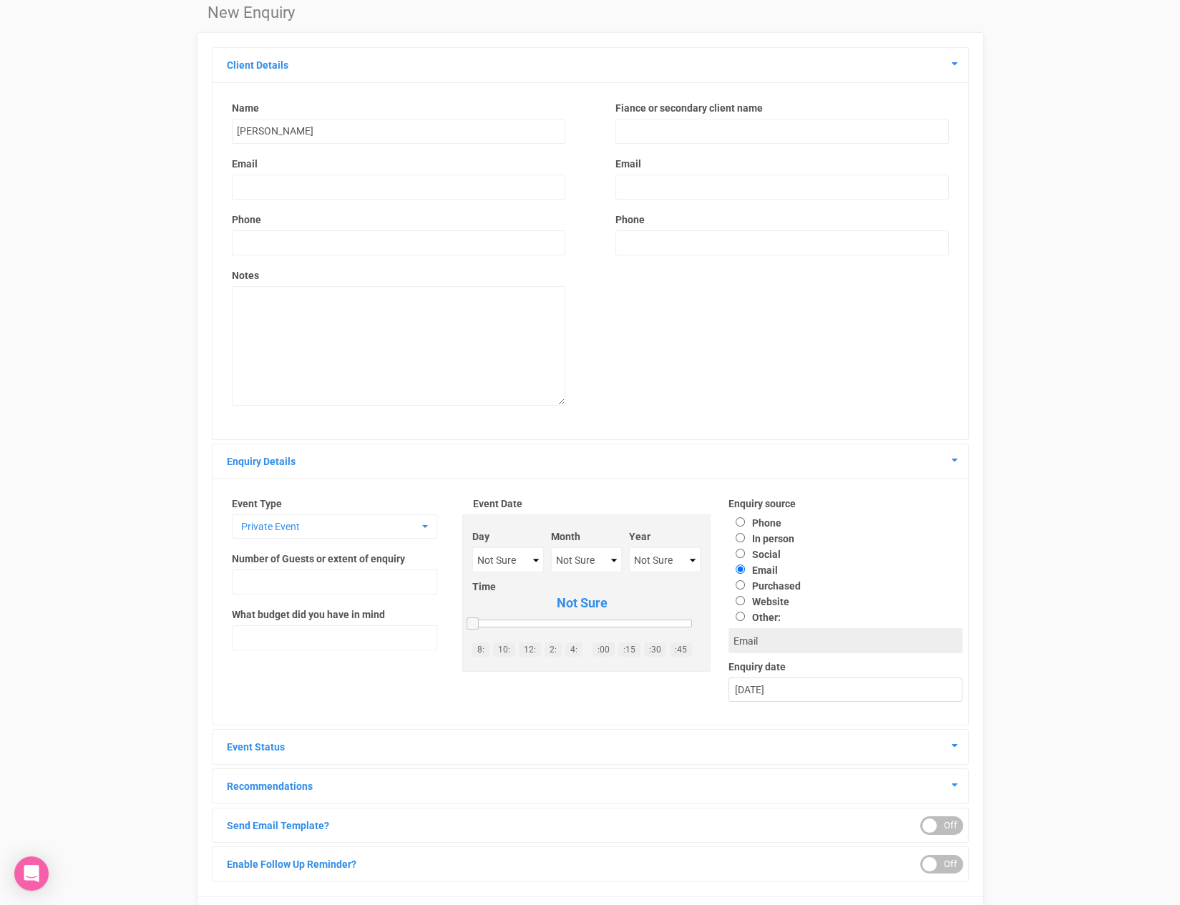
scroll to position [46, 0]
type input "Sofia Donato"
click at [274, 184] on input "email" at bounding box center [398, 186] width 333 height 25
type input "sofia.donato98@gmail.com"
click at [282, 243] on input "text" at bounding box center [398, 242] width 333 height 25
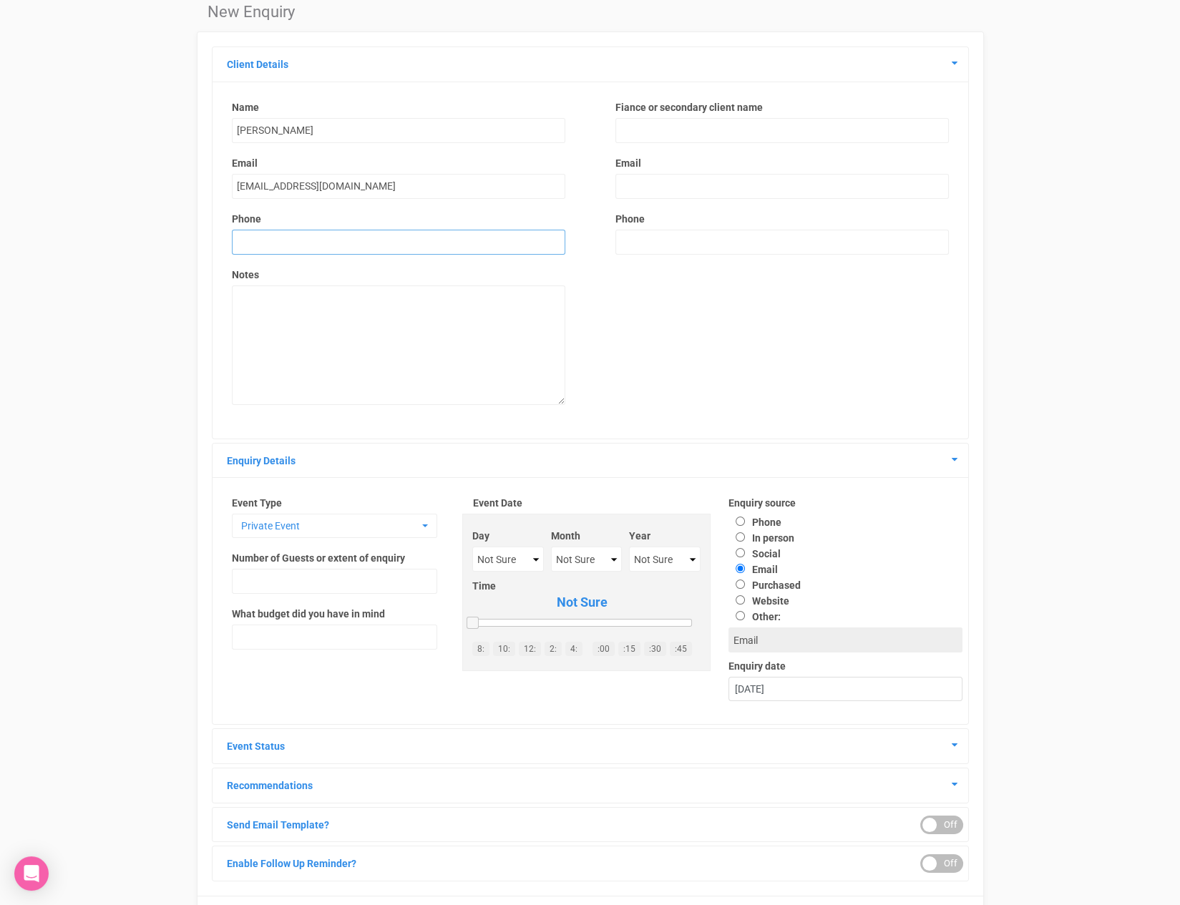
type input "000000000"
click at [383, 307] on textarea at bounding box center [398, 344] width 333 height 119
type textarea "Called in, Cer ony"
click at [368, 527] on span "Private Event" at bounding box center [329, 526] width 177 height 14
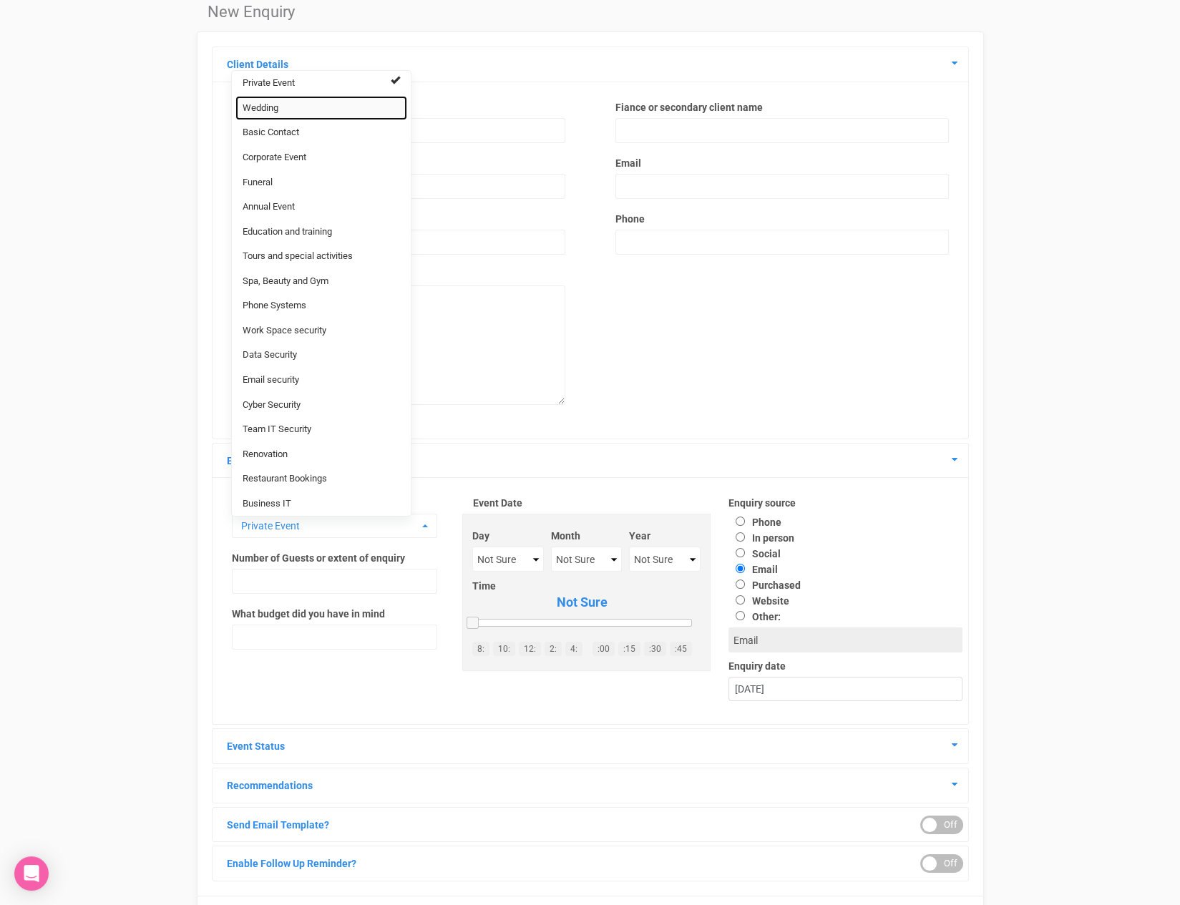
click at [305, 105] on link "Wedding" at bounding box center [321, 108] width 172 height 25
select select "20"
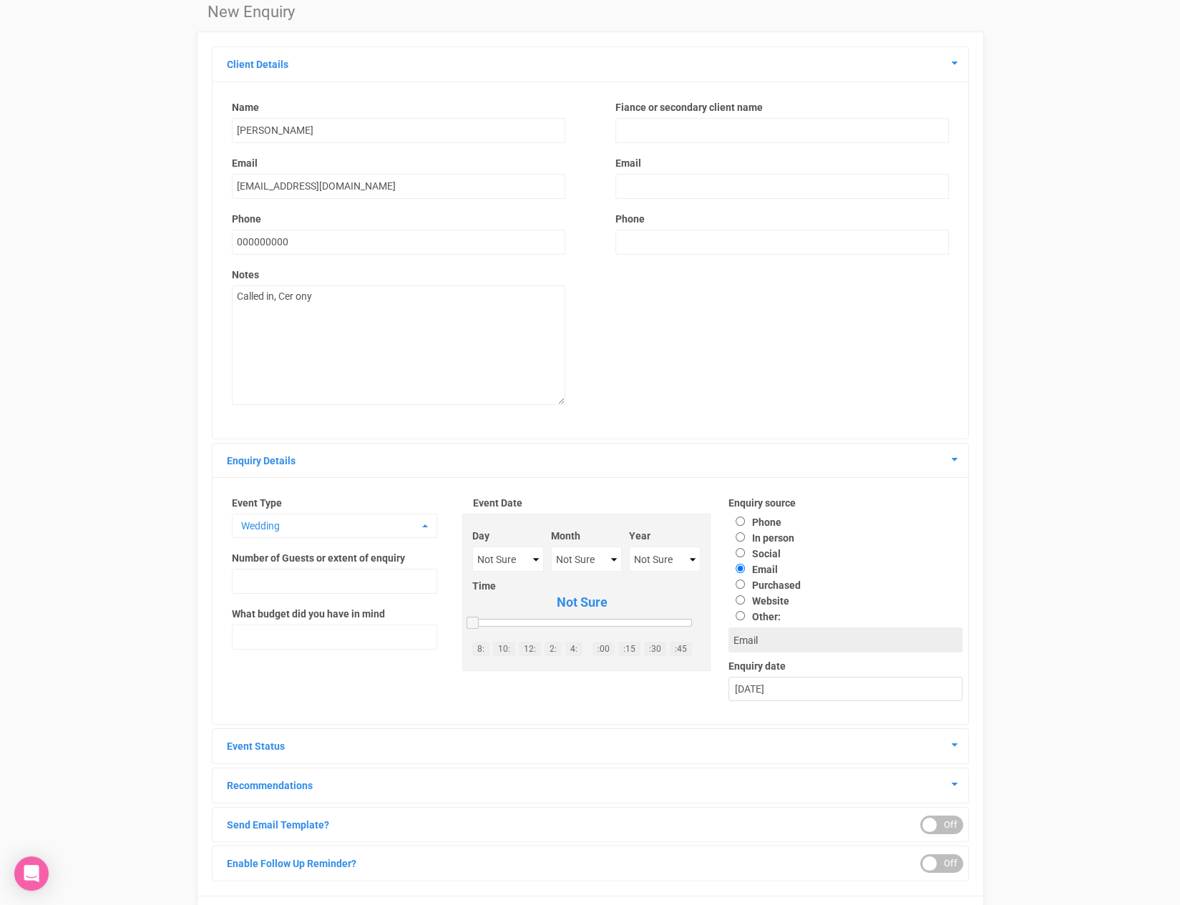
click at [587, 540] on label "Month" at bounding box center [586, 536] width 70 height 14
click at [582, 562] on select "Not Sure January February March April May June July August September October No…" at bounding box center [586, 559] width 70 height 25
select select "September"
click at [503, 547] on select "Not Sure 1 2 3 4 5 6 7 8 9 10 11 12 13 14 15 16 17 18 19 20 21 22 23 24 25 26 2…" at bounding box center [508, 559] width 72 height 25
select select "26"
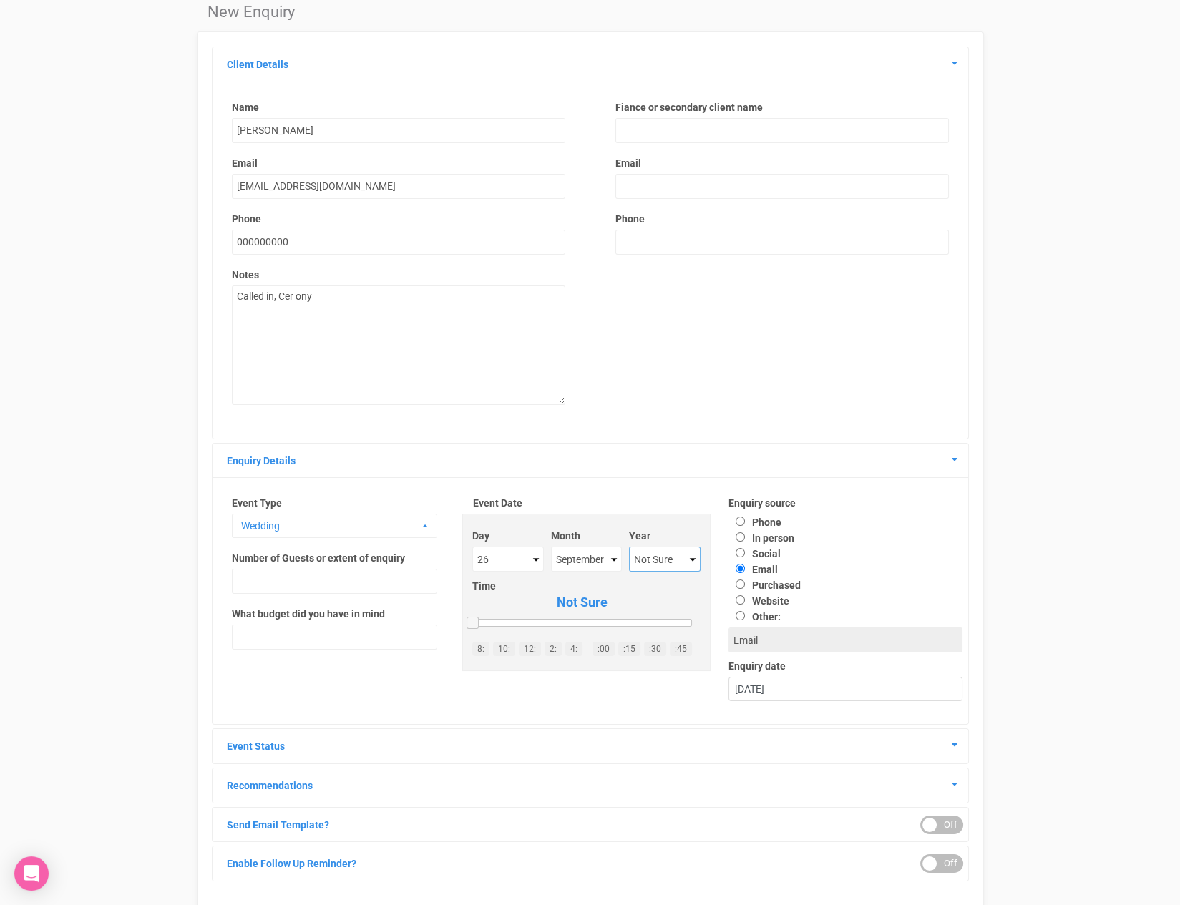
click at [680, 562] on select "Not Sure 2020 2021 2022 2023 2024 2025 2026 2027 2028 2029 2030 2031 2032 2033 …" at bounding box center [665, 559] width 72 height 25
select select "2026"
click at [362, 582] on input "text" at bounding box center [334, 581] width 205 height 25
type input "160"
click at [355, 680] on div "Event Type Wedding Private Event Wedding Basic Contact Corporate Event Funeral …" at bounding box center [590, 601] width 767 height 236
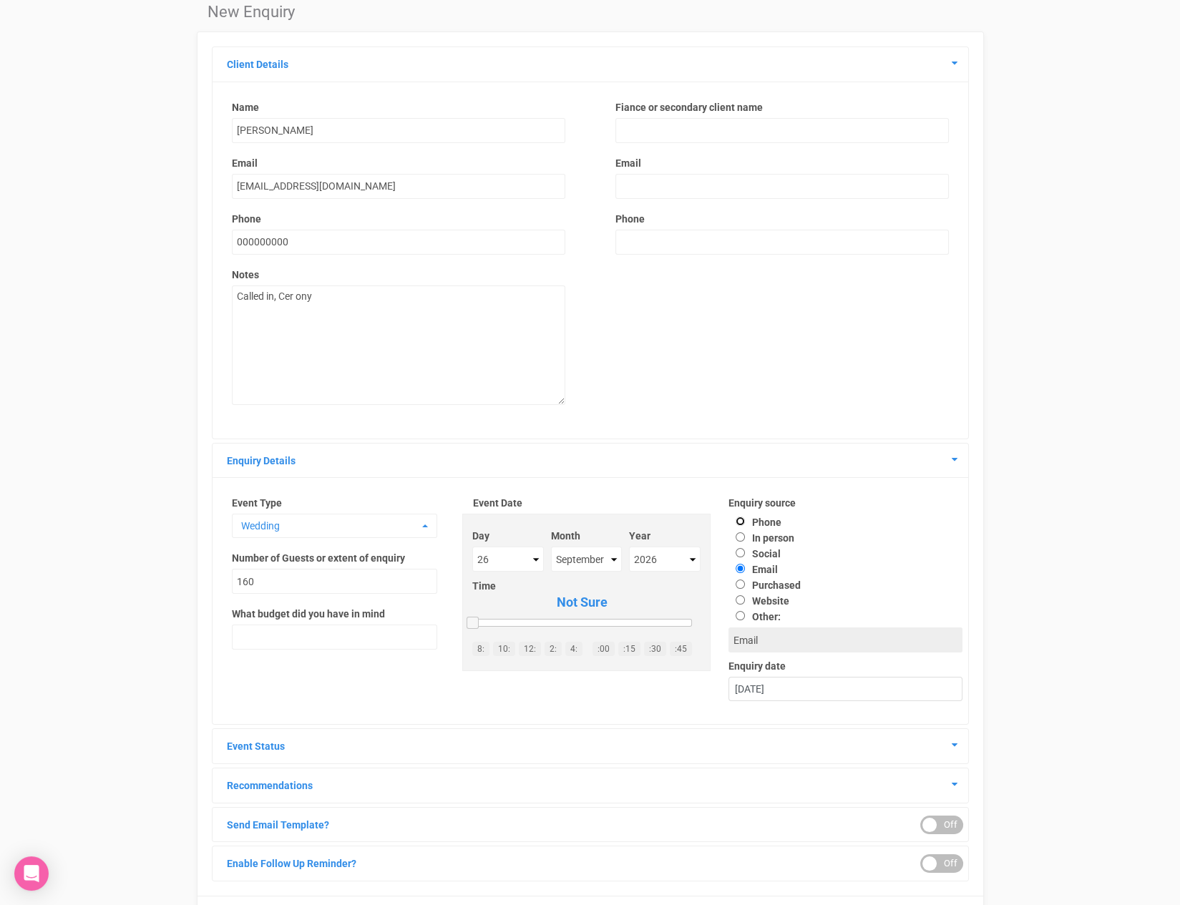
click at [739, 521] on input "Phone" at bounding box center [739, 520] width 9 height 9
radio input "true"
type input "Phone"
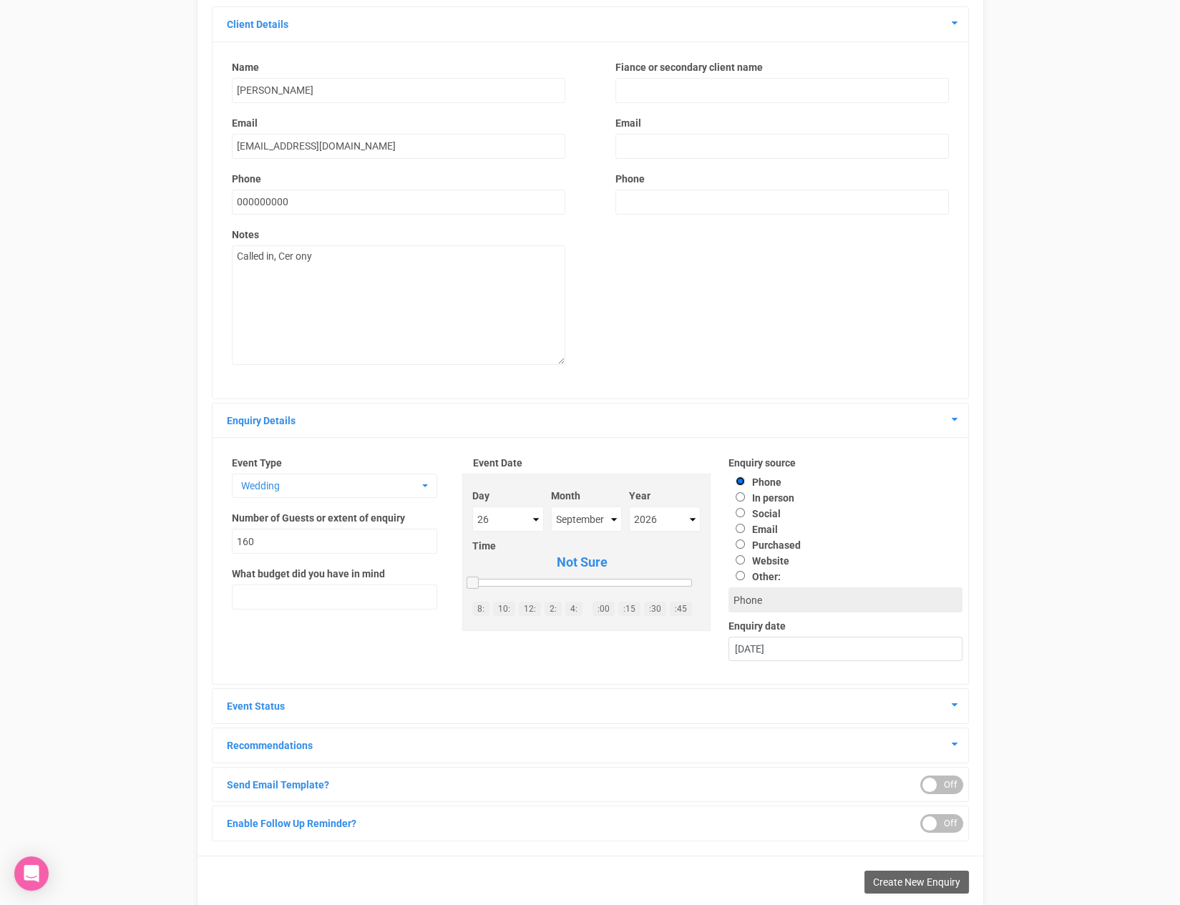
scroll to position [122, 0]
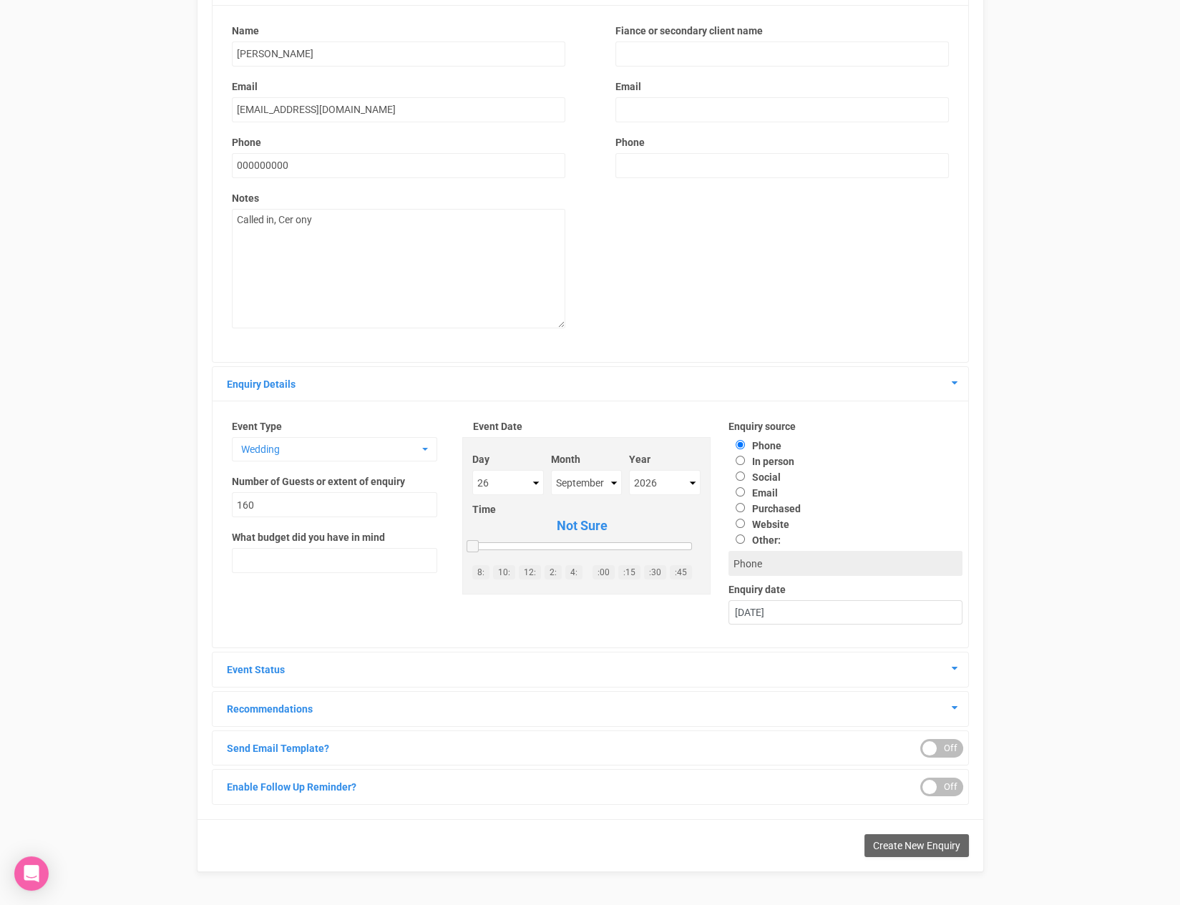
click at [950, 670] on h4 "Event Status" at bounding box center [590, 669] width 734 height 13
click at [954, 669] on icon at bounding box center [954, 668] width 6 height 10
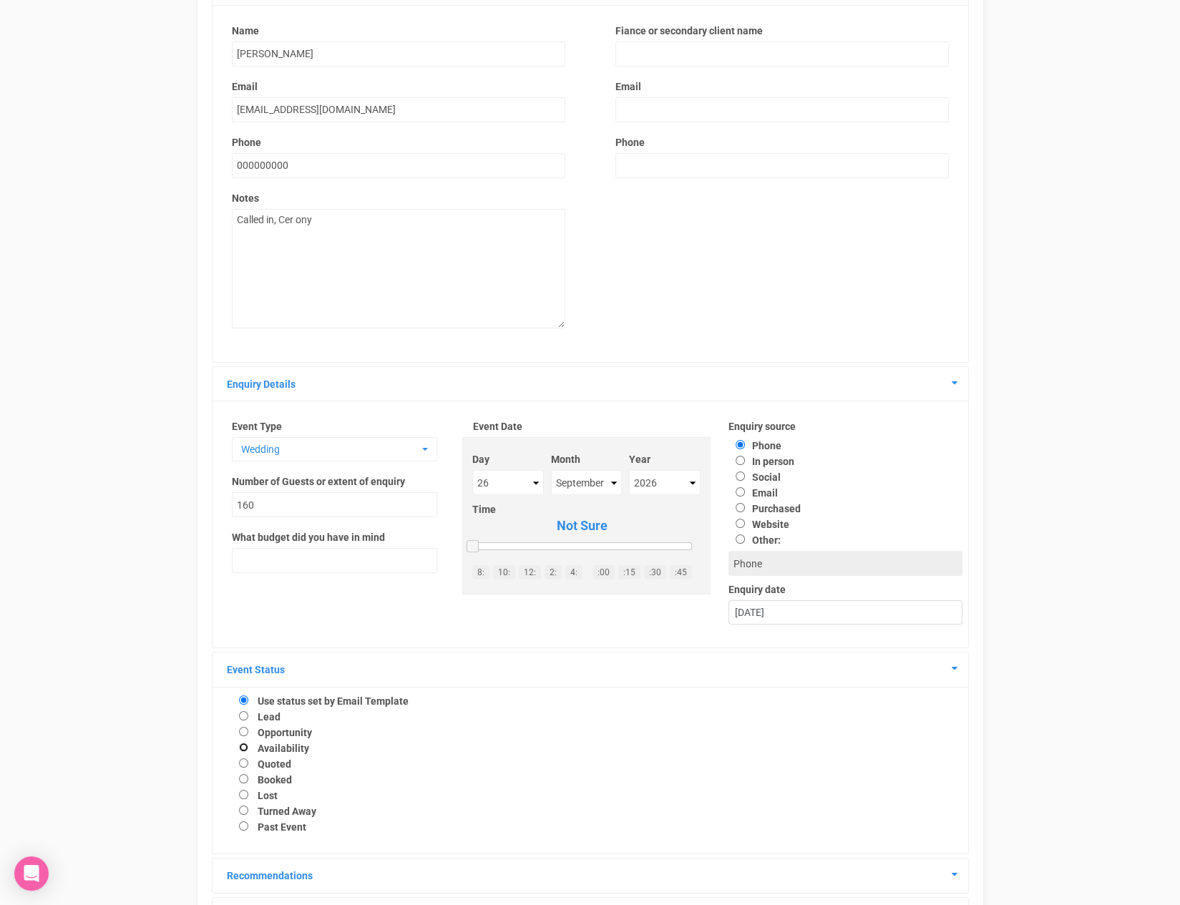
click at [243, 747] on input "Availability" at bounding box center [243, 747] width 9 height 9
radio input "true"
click at [500, 566] on link "10:" at bounding box center [504, 572] width 22 height 14
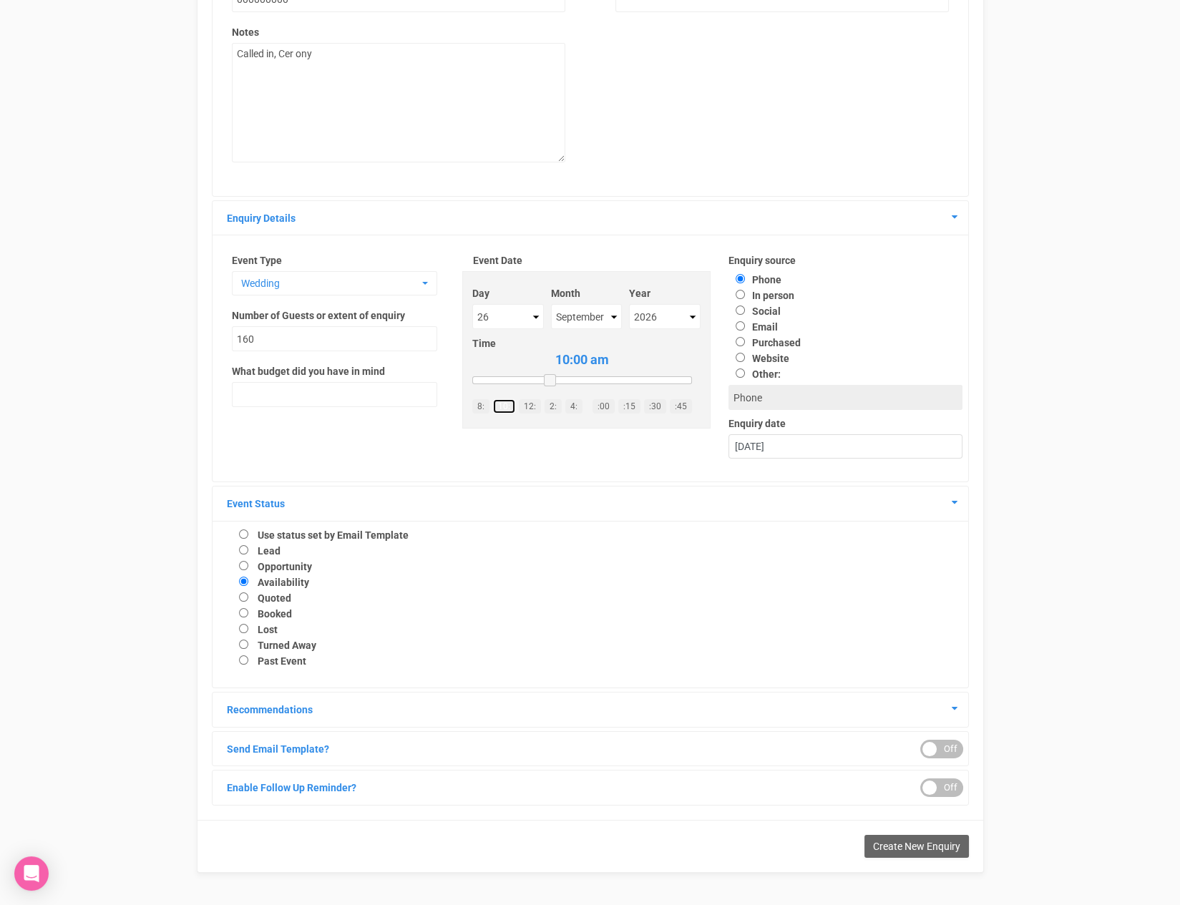
scroll to position [292, 0]
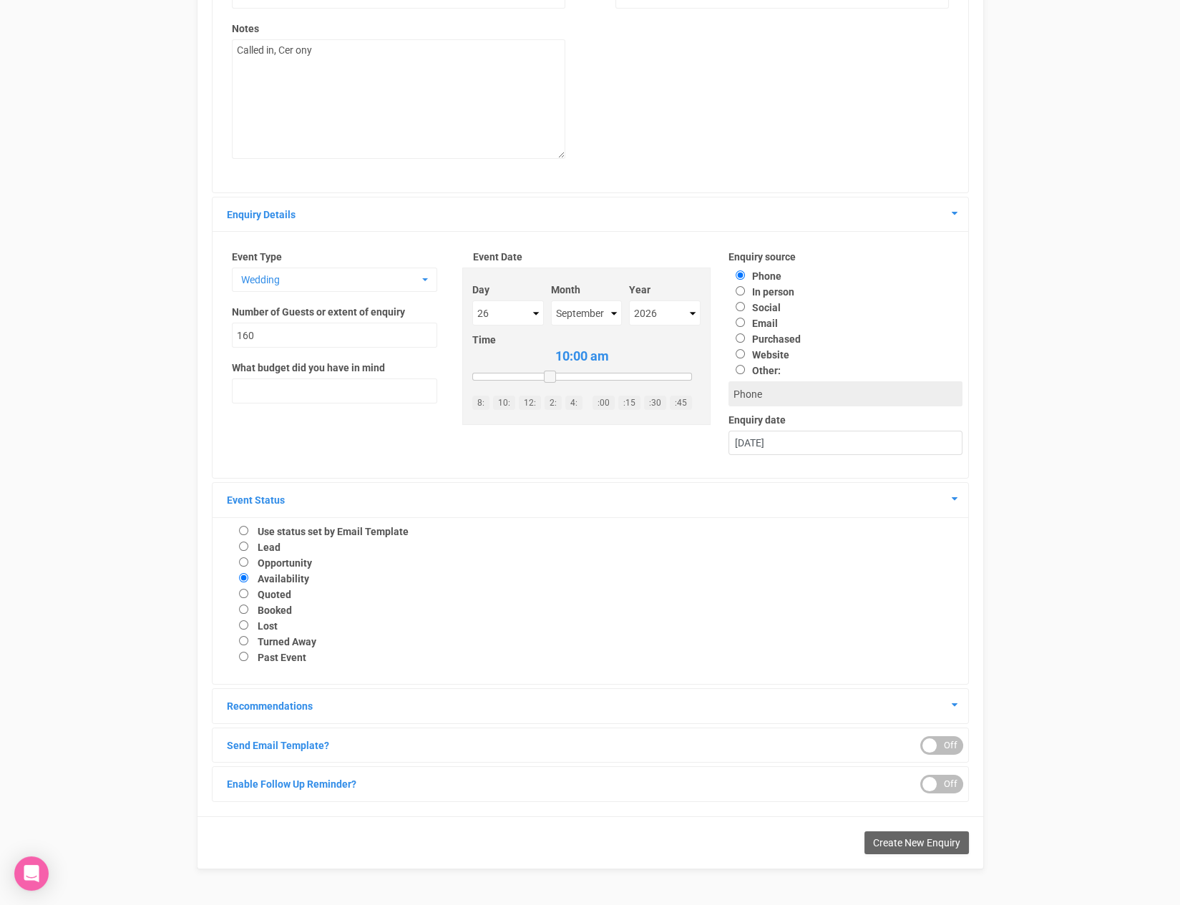
click at [954, 786] on div "ON OFF" at bounding box center [941, 784] width 43 height 19
click at [529, 865] on div at bounding box center [589, 867] width 343 height 8
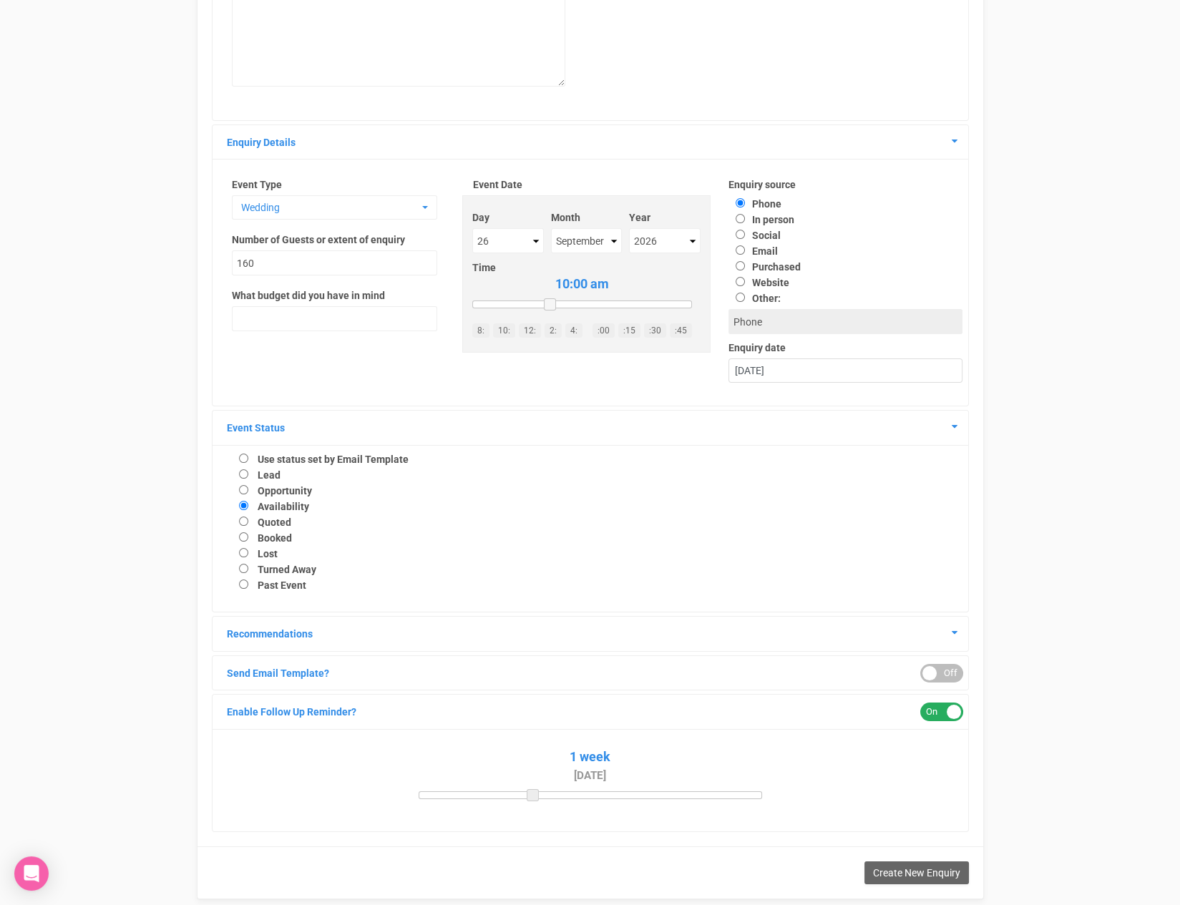
scroll to position [394, 0]
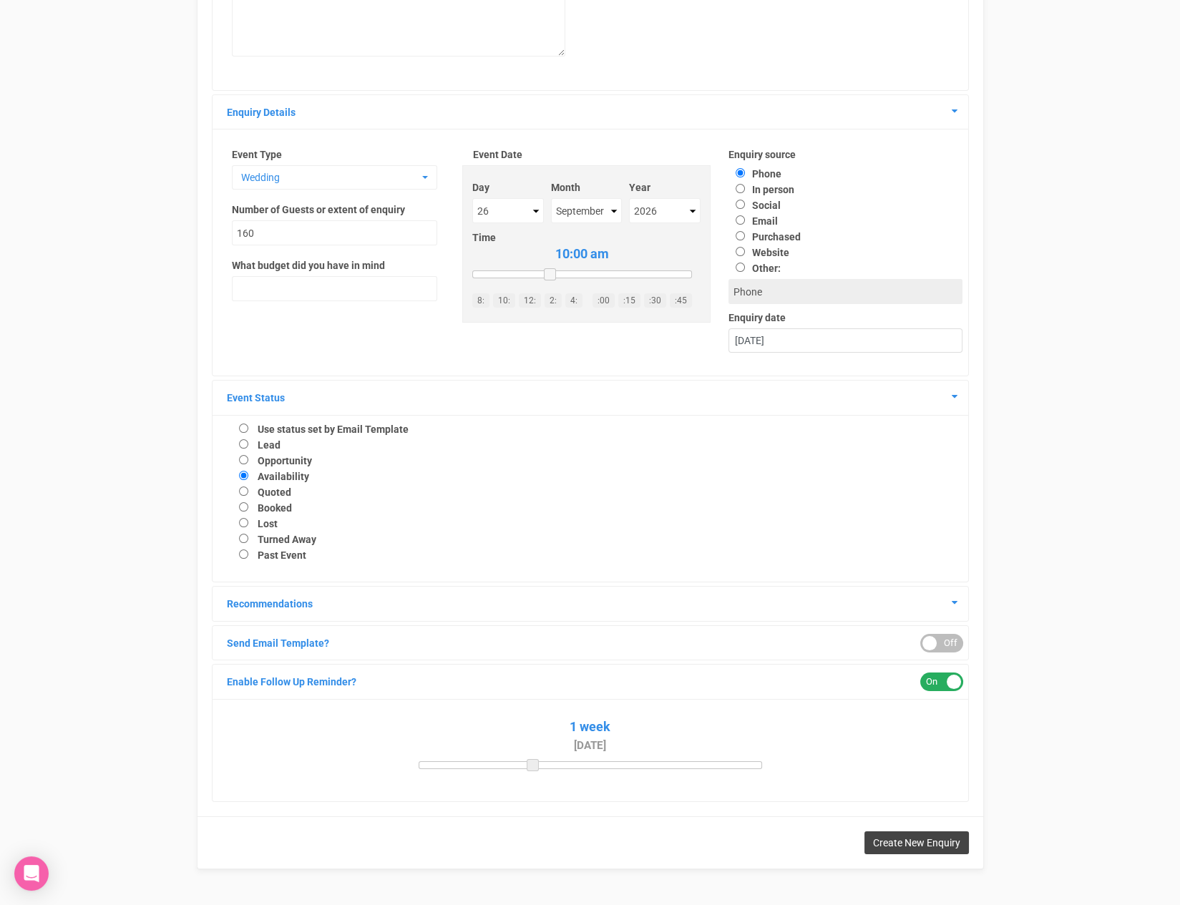
click at [896, 845] on span "Create New Enquiry" at bounding box center [916, 842] width 87 height 11
